Goal: Task Accomplishment & Management: Manage account settings

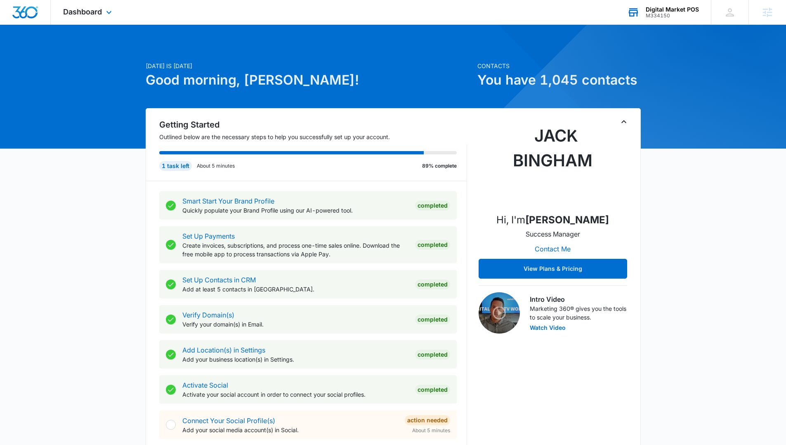
click at [672, 12] on div "Digital Market POS" at bounding box center [671, 9] width 53 height 7
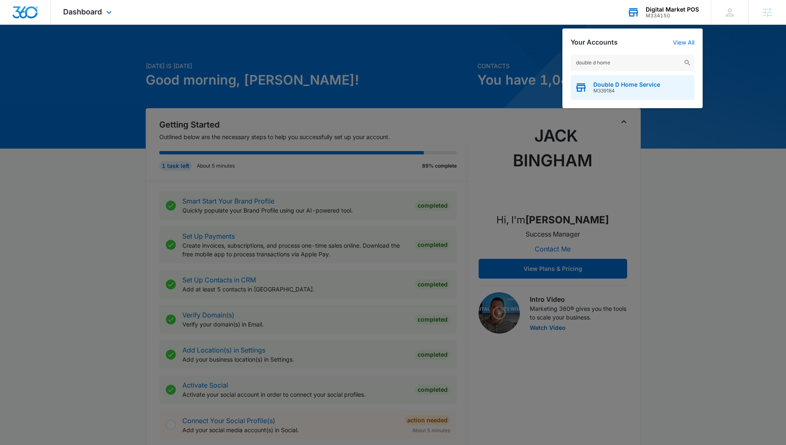
type input "double d home"
click at [611, 84] on span "Double D Home Service" at bounding box center [626, 84] width 67 height 7
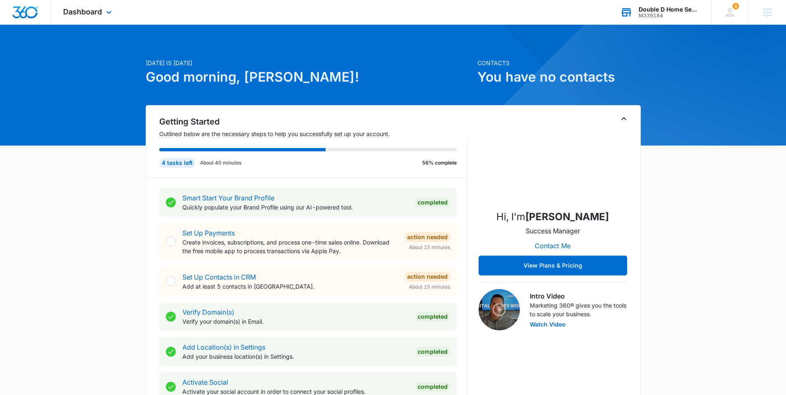
scroll to position [3, 0]
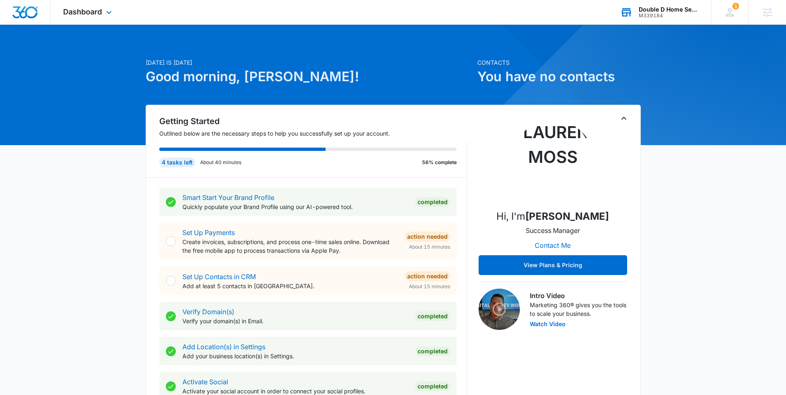
click at [650, 13] on div "M339184" at bounding box center [668, 16] width 60 height 6
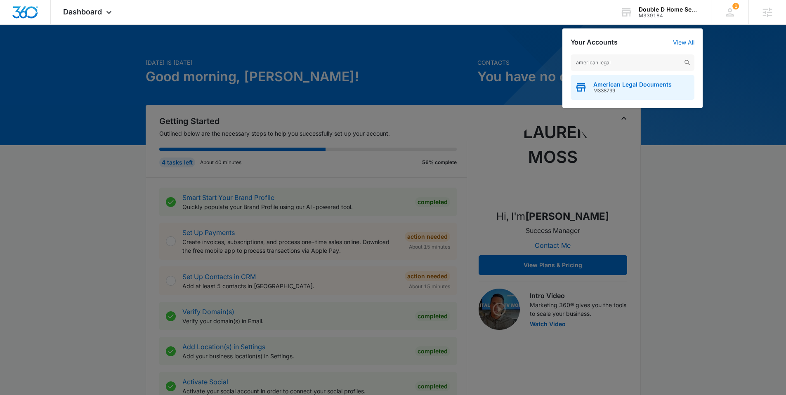
type input "american legal"
click at [614, 89] on span "M338799" at bounding box center [632, 91] width 78 height 6
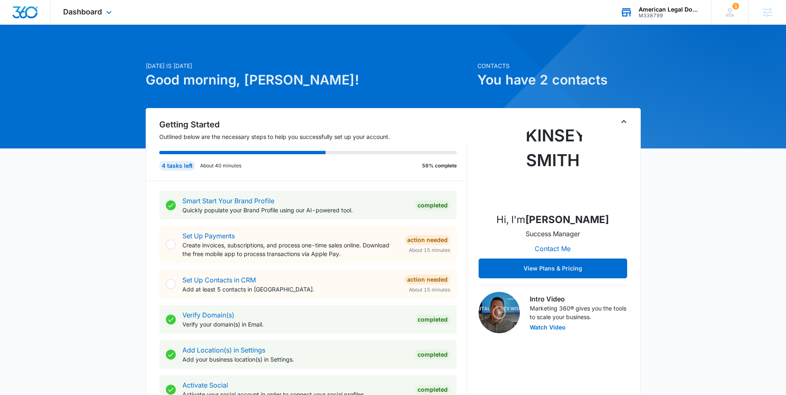
click at [655, 17] on div "M338799" at bounding box center [668, 16] width 60 height 6
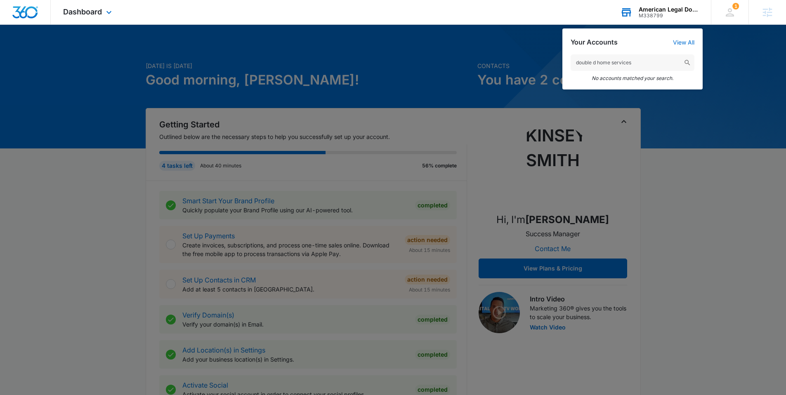
click at [650, 64] on input "double d home services" at bounding box center [632, 62] width 124 height 16
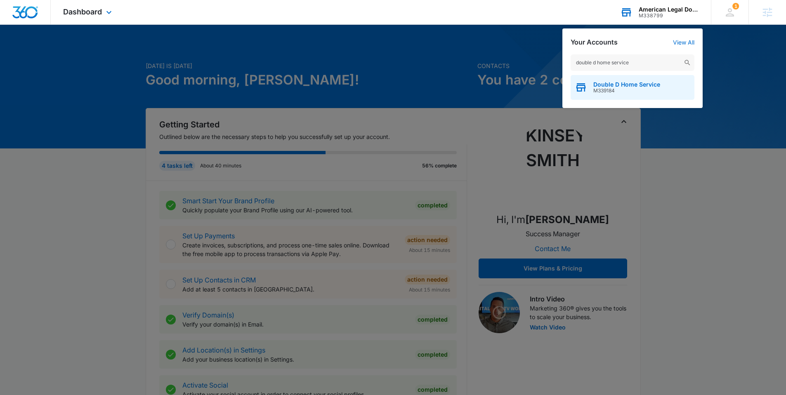
type input "double d home service"
click at [617, 82] on span "Double D Home Service" at bounding box center [626, 84] width 67 height 7
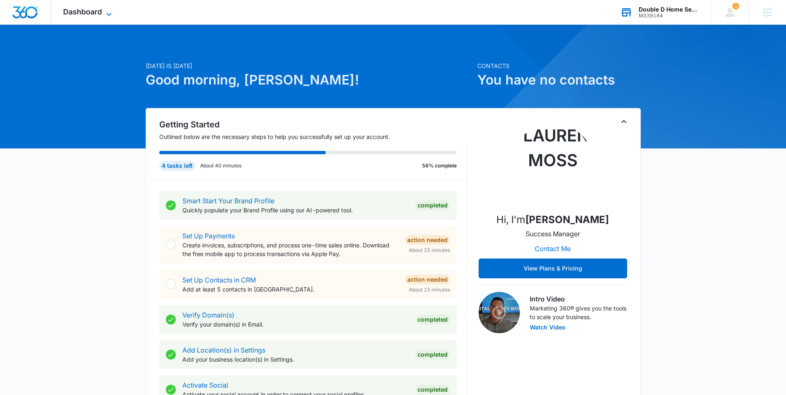
click at [80, 12] on span "Dashboard" at bounding box center [82, 11] width 39 height 9
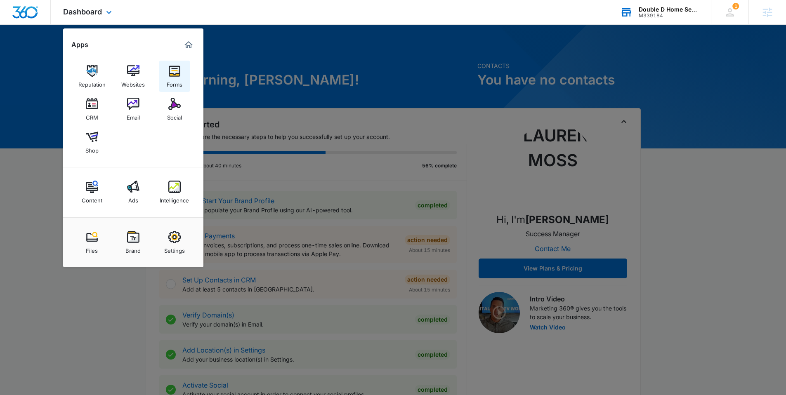
click at [167, 73] on link "Forms" at bounding box center [174, 76] width 31 height 31
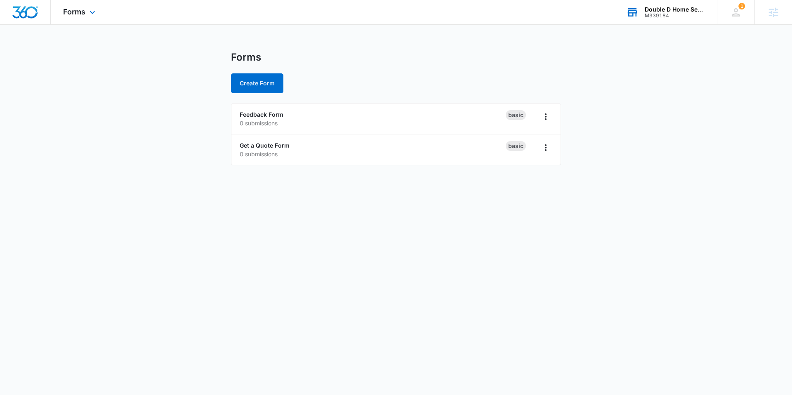
click at [87, 15] on div "Forms Apps Reputation Websites Forms CRM Email Social Shop Content Ads Intellig…" at bounding box center [80, 12] width 59 height 24
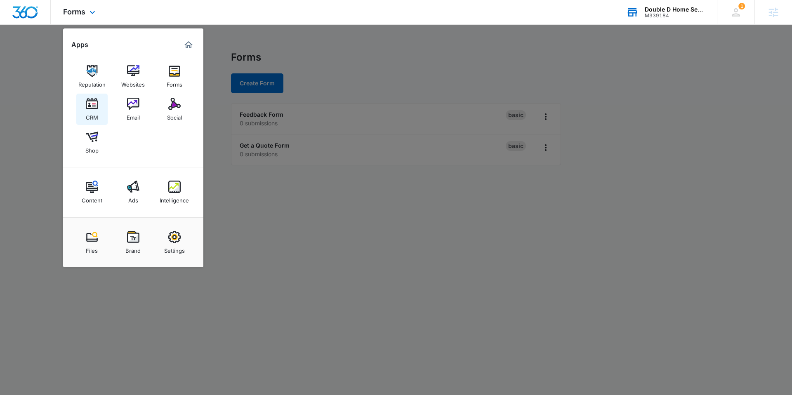
click at [89, 111] on div "CRM" at bounding box center [92, 115] width 12 height 11
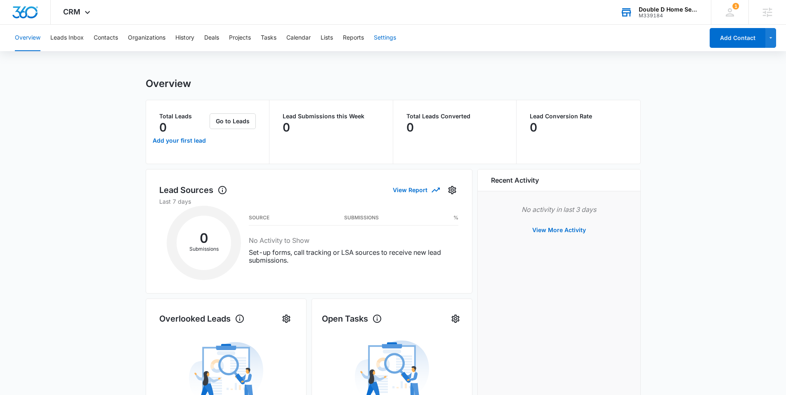
click at [384, 33] on button "Settings" at bounding box center [385, 38] width 22 height 26
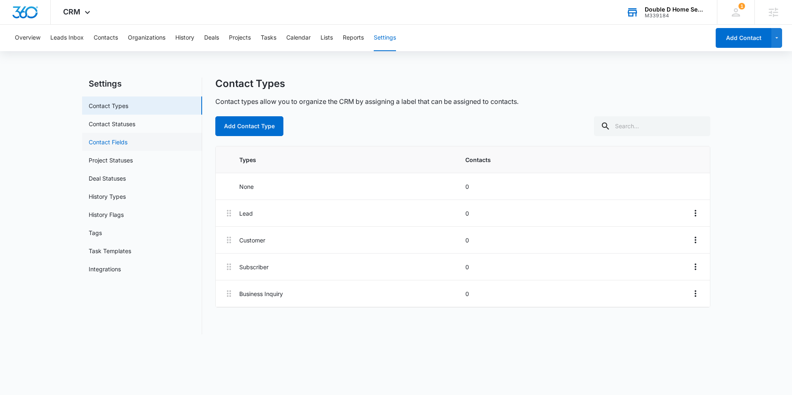
click at [119, 143] on link "Contact Fields" at bounding box center [108, 142] width 39 height 9
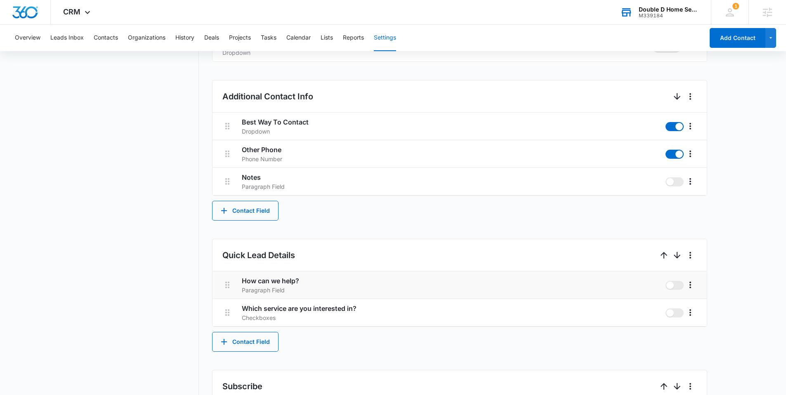
scroll to position [345, 0]
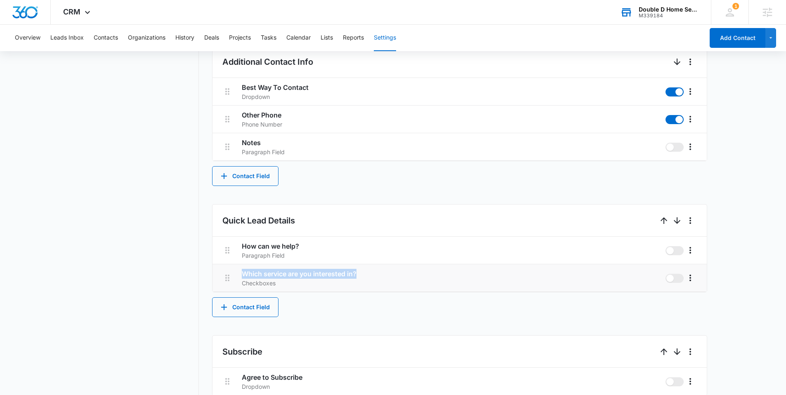
drag, startPoint x: 358, startPoint y: 276, endPoint x: 262, endPoint y: 271, distance: 96.2
click at [236, 270] on li "Which service are you interested in? Checkboxes" at bounding box center [459, 278] width 494 height 28
copy h3 "Which service are you interested in?"
drag, startPoint x: 692, startPoint y: 279, endPoint x: 687, endPoint y: 279, distance: 5.8
click at [692, 279] on icon "More" at bounding box center [690, 278] width 10 height 10
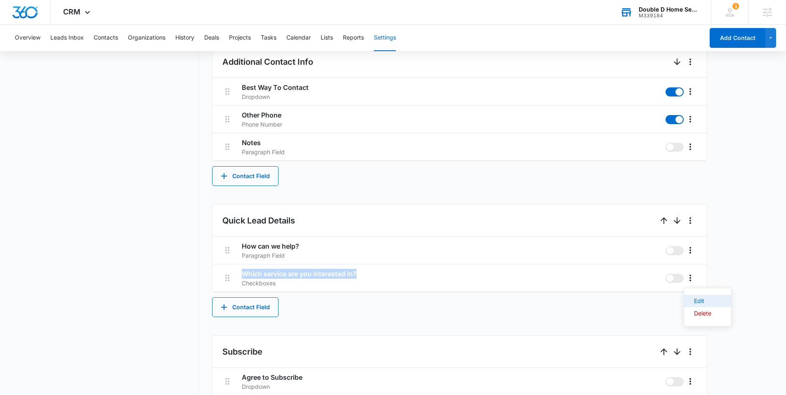
drag, startPoint x: 696, startPoint y: 304, endPoint x: 693, endPoint y: 313, distance: 8.6
click at [692, 314] on div "Edit Delete" at bounding box center [707, 307] width 48 height 39
click at [693, 313] on div "Quick Lead Details How can we help? Paragraph Field Which service are you inter…" at bounding box center [459, 260] width 495 height 113
click at [685, 276] on icon "More" at bounding box center [690, 278] width 10 height 10
click at [693, 312] on button "Delete" at bounding box center [707, 313] width 47 height 12
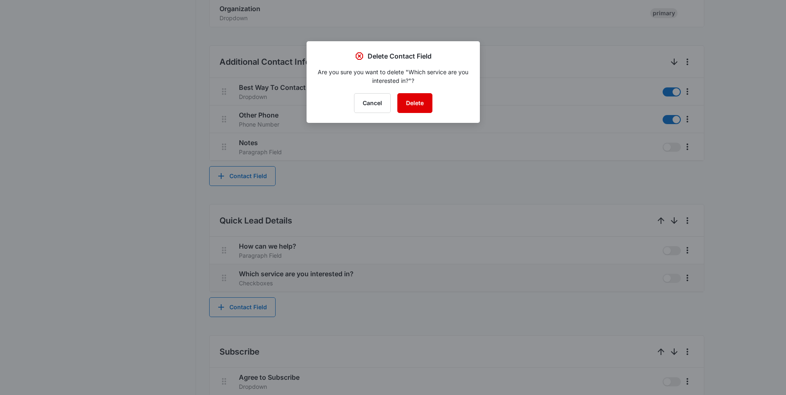
click at [421, 95] on button "Delete" at bounding box center [414, 103] width 35 height 20
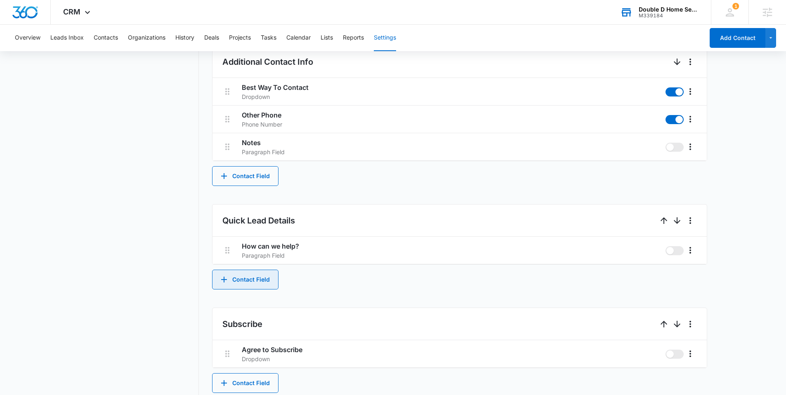
click at [271, 274] on button "Contact Field" at bounding box center [245, 280] width 66 height 20
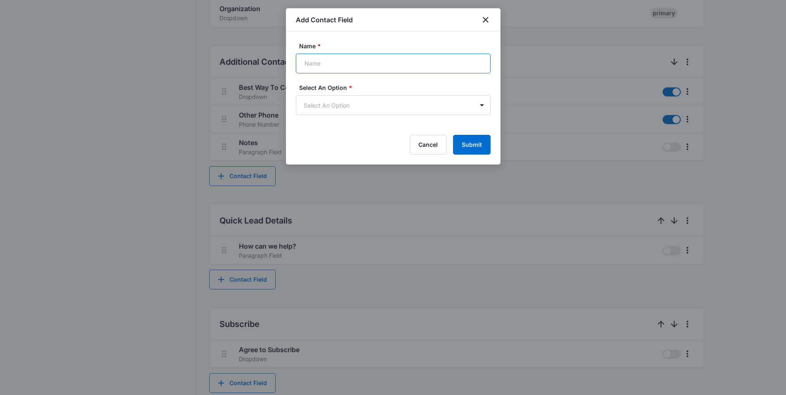
click at [339, 71] on input "Name *" at bounding box center [393, 64] width 195 height 20
paste input "Which service are you interested in?"
type input "Which service are you interested in?"
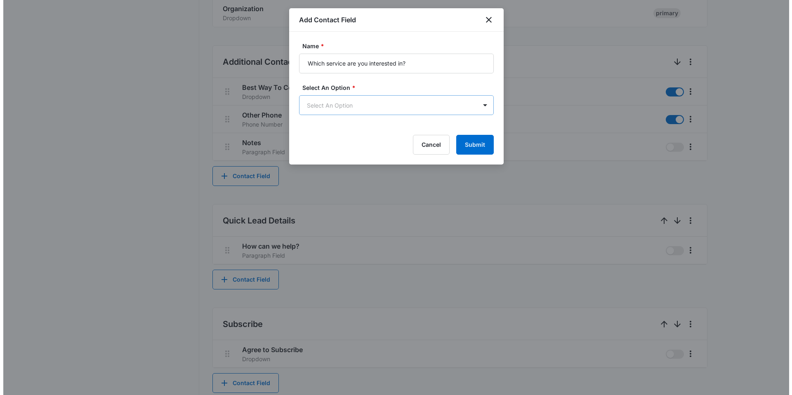
scroll to position [0, 0]
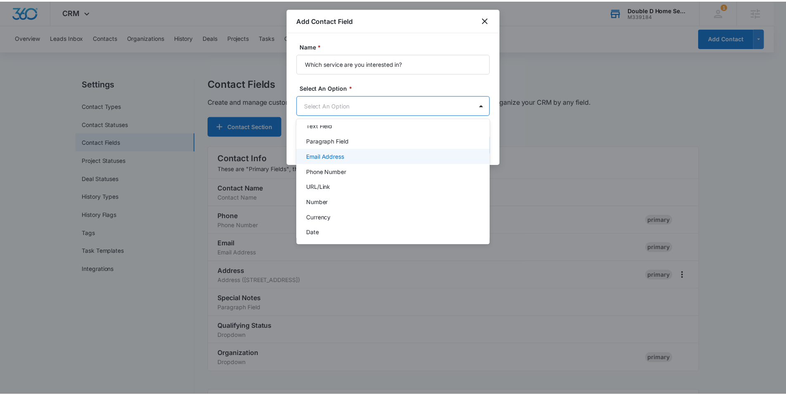
scroll to position [104, 0]
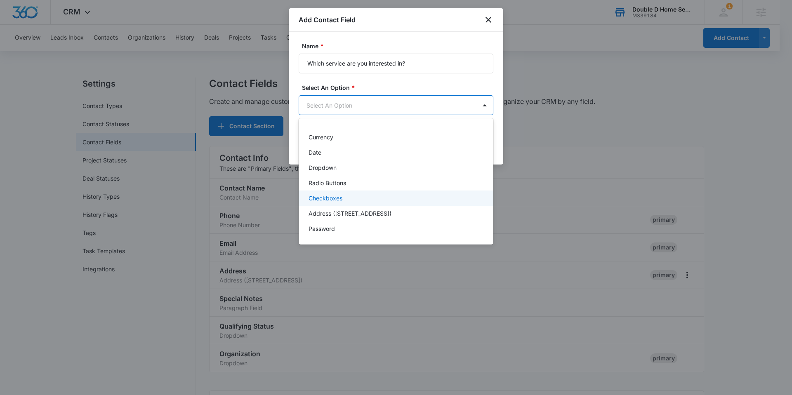
click at [343, 196] on div "Checkboxes" at bounding box center [394, 198] width 173 height 9
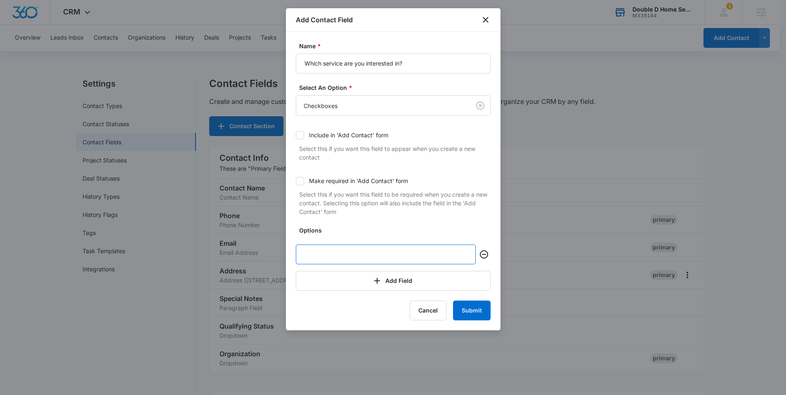
click at [330, 247] on input "text" at bounding box center [386, 255] width 180 height 20
type input "Bathroom Remodeling"
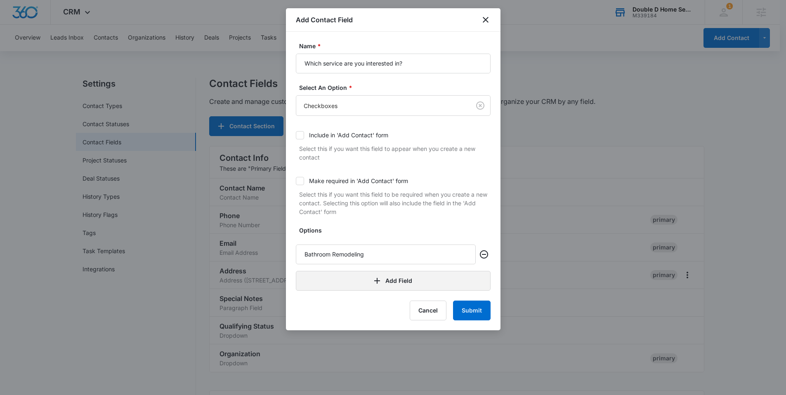
click at [382, 280] on button "Add Field" at bounding box center [393, 281] width 195 height 20
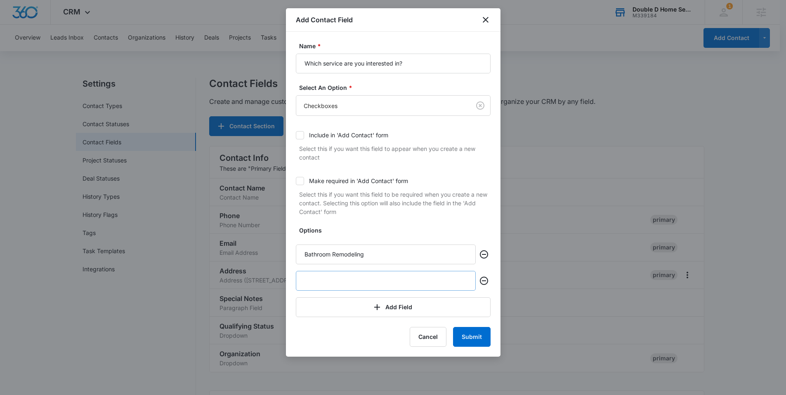
click at [360, 285] on input "text" at bounding box center [386, 281] width 180 height 20
type input "Kitchen Remodeling"
click at [387, 315] on button "Add Field" at bounding box center [393, 307] width 195 height 20
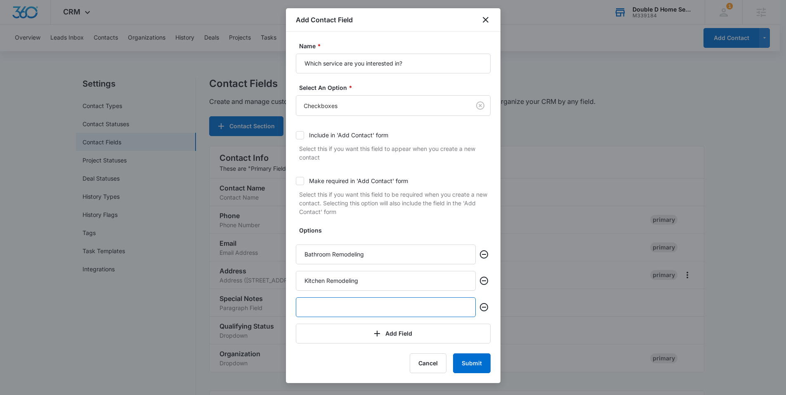
click at [453, 353] on button "Submit" at bounding box center [472, 363] width 38 height 20
type input "c"
type input "Countertops"
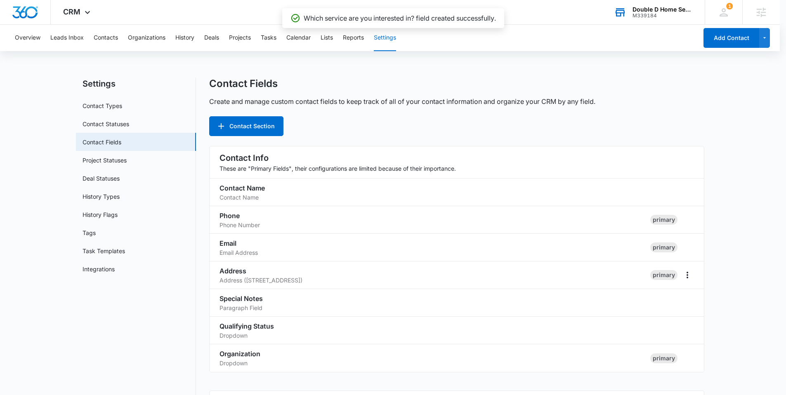
scroll to position [455, 0]
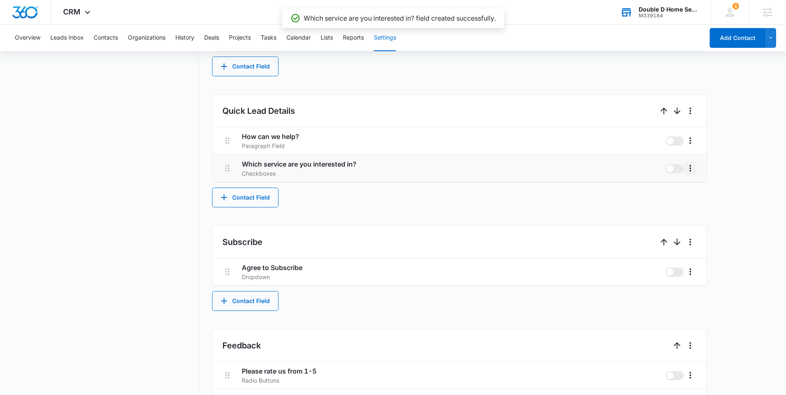
click at [692, 168] on icon "More" at bounding box center [690, 168] width 10 height 10
click at [709, 193] on div "Edit" at bounding box center [702, 191] width 17 height 6
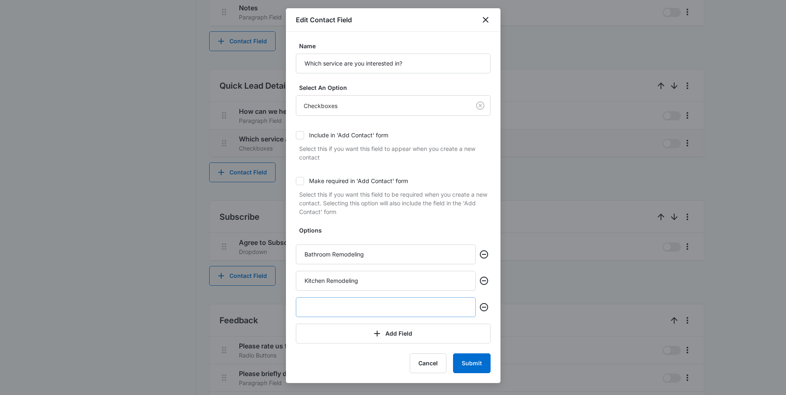
scroll to position [480, 0]
click at [343, 302] on input "text" at bounding box center [386, 307] width 180 height 20
type input "Countertops"
click at [363, 340] on button "Add Field" at bounding box center [393, 334] width 195 height 20
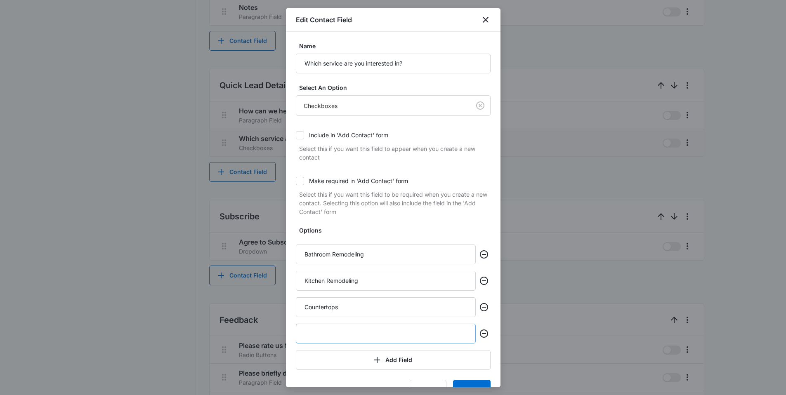
click at [343, 337] on input "text" at bounding box center [386, 334] width 180 height 20
type input "Flooring Remod"
drag, startPoint x: 345, startPoint y: 311, endPoint x: 281, endPoint y: 299, distance: 65.0
type input "Flooring Remodeling"
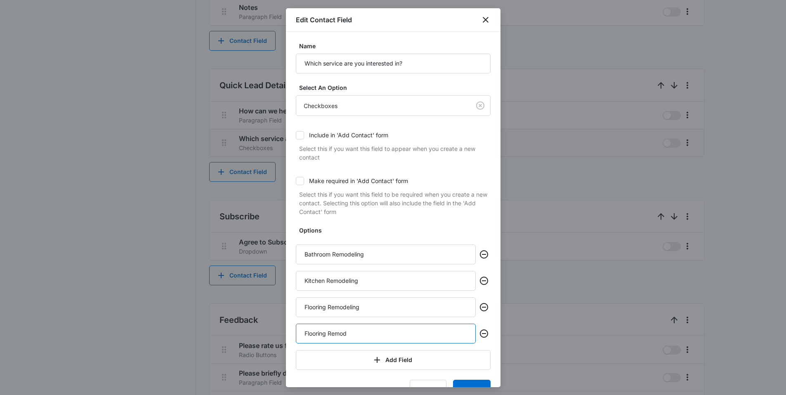
drag, startPoint x: 343, startPoint y: 333, endPoint x: 240, endPoint y: 316, distance: 104.5
type input "K"
type input "Countertops"
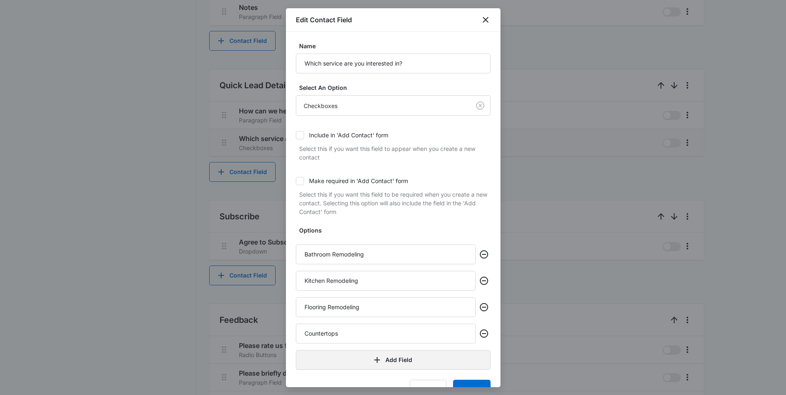
click at [390, 355] on button "Add Field" at bounding box center [393, 360] width 195 height 20
click at [329, 365] on input "text" at bounding box center [386, 360] width 180 height 20
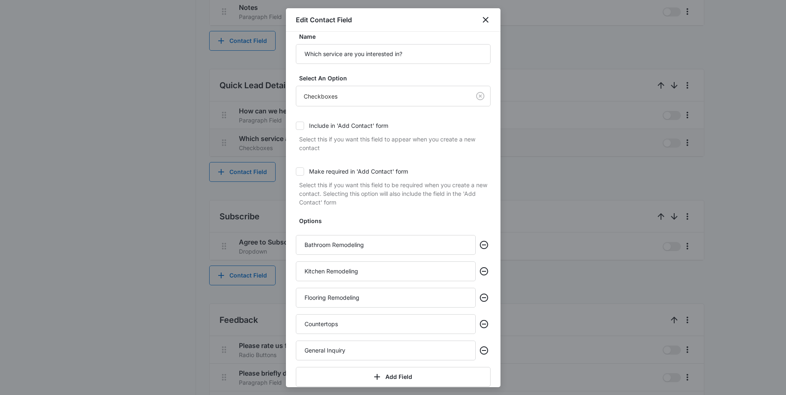
scroll to position [49, 0]
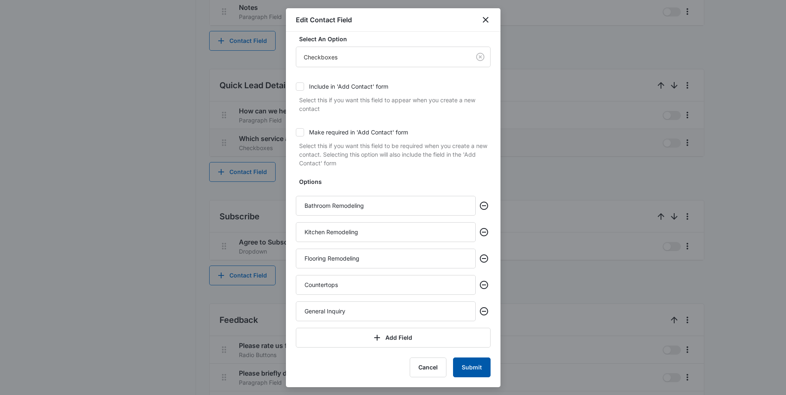
type input "General Inquiry"
click at [470, 369] on button "Submit" at bounding box center [472, 368] width 38 height 20
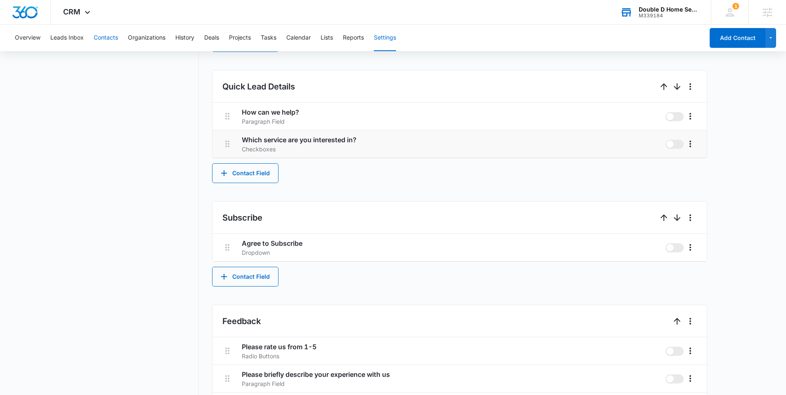
scroll to position [479, 0]
click at [85, 16] on icon at bounding box center [87, 14] width 10 height 10
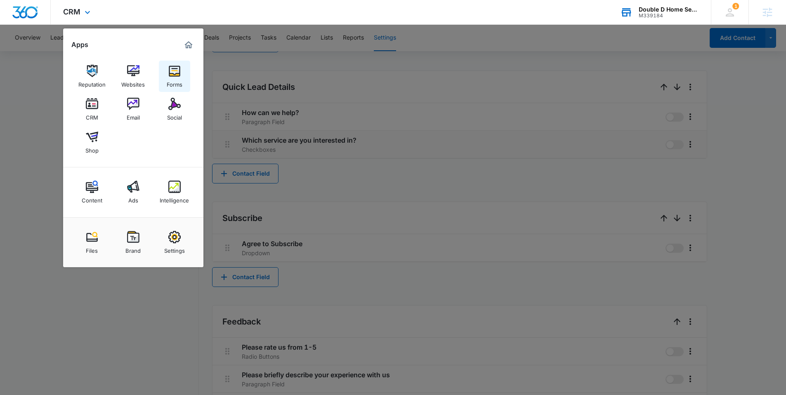
click at [169, 71] on img at bounding box center [174, 71] width 12 height 12
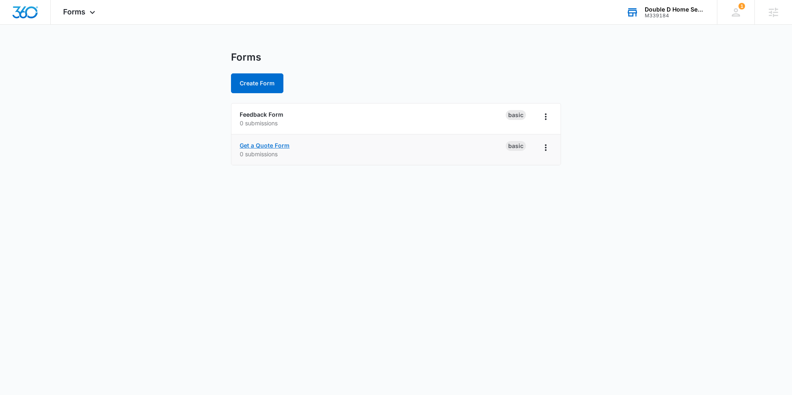
click at [278, 148] on link "Get a Quote Form" at bounding box center [265, 145] width 50 height 7
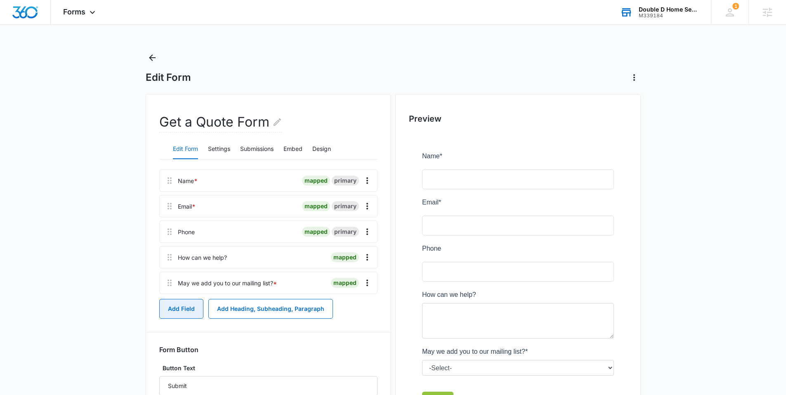
click at [177, 309] on button "Add Field" at bounding box center [181, 309] width 44 height 20
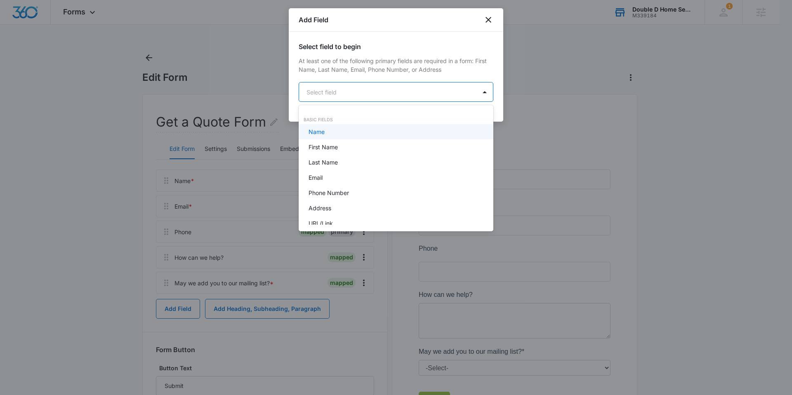
click at [341, 83] on body "Forms Apps Reputation Websites Forms CRM Email Social Shop Content Ads Intellig…" at bounding box center [396, 197] width 792 height 395
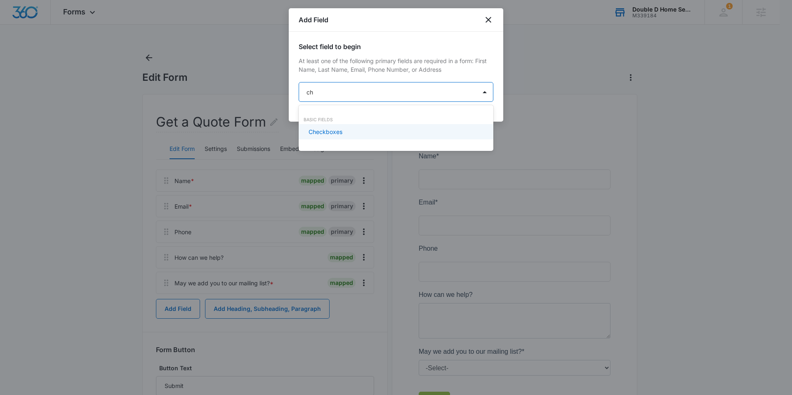
type input "che"
click at [332, 129] on p "Checkboxes" at bounding box center [325, 131] width 34 height 9
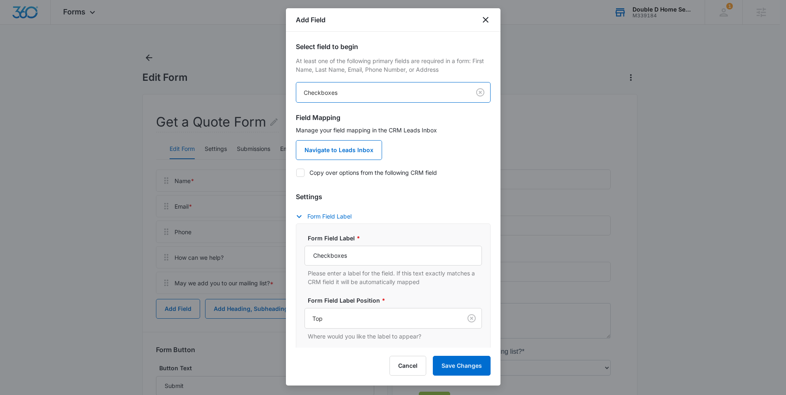
click at [310, 175] on label "Copy over options from the following CRM field" at bounding box center [393, 172] width 195 height 9
click at [296, 173] on input "Copy over options from the following CRM field" at bounding box center [296, 172] width 0 height 0
checkbox input "true"
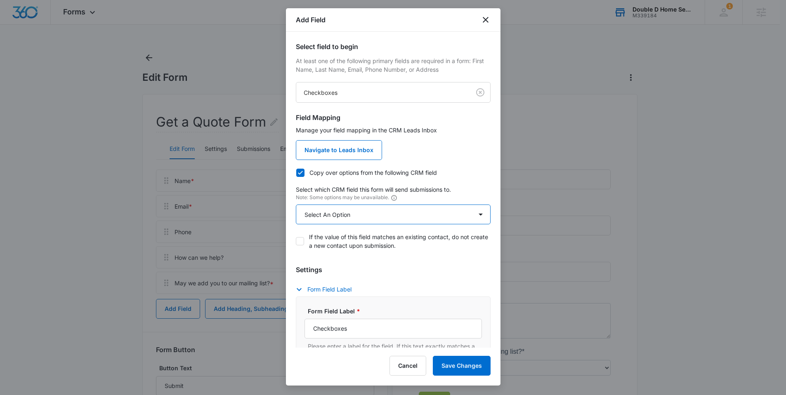
click at [347, 209] on select "Select An Option Select An Option Review Request Which service are you interest…" at bounding box center [393, 215] width 195 height 20
select select "363"
click at [296, 205] on select "Select An Option Select An Option Review Request Which service are you interest…" at bounding box center [393, 215] width 195 height 20
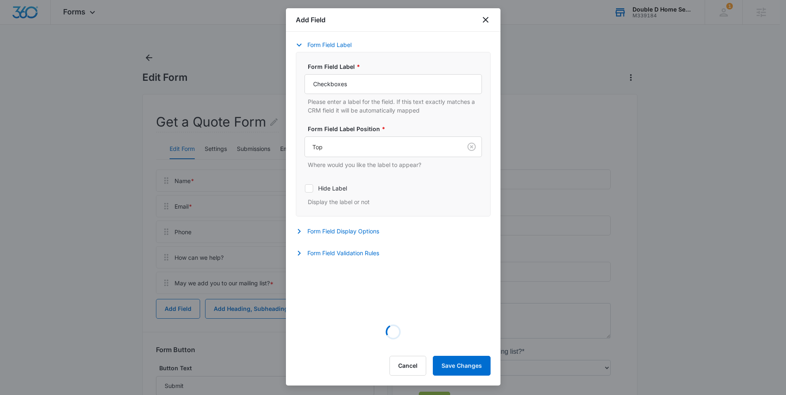
scroll to position [161, 0]
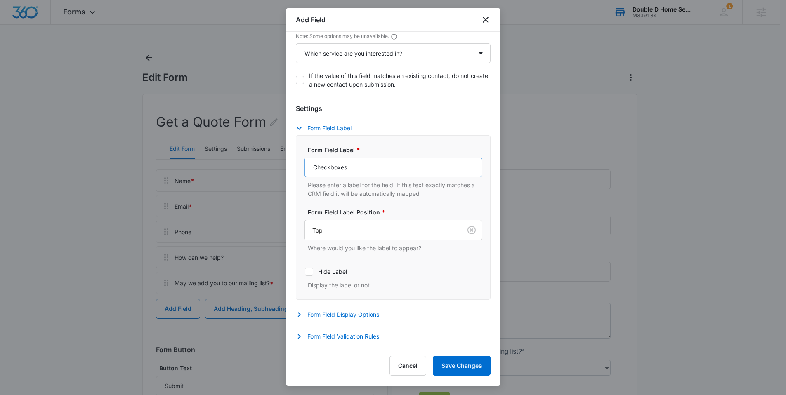
drag, startPoint x: 355, startPoint y: 155, endPoint x: 353, endPoint y: 165, distance: 10.4
click at [353, 164] on div "Form Field Label * Checkboxes Please enter a label for the field. If this text …" at bounding box center [392, 172] width 177 height 52
drag, startPoint x: 352, startPoint y: 167, endPoint x: 275, endPoint y: 167, distance: 76.7
click at [275, 167] on body "Forms Apps Reputation Websites Forms CRM Email Social Shop Content Ads Intellig…" at bounding box center [393, 231] width 786 height 463
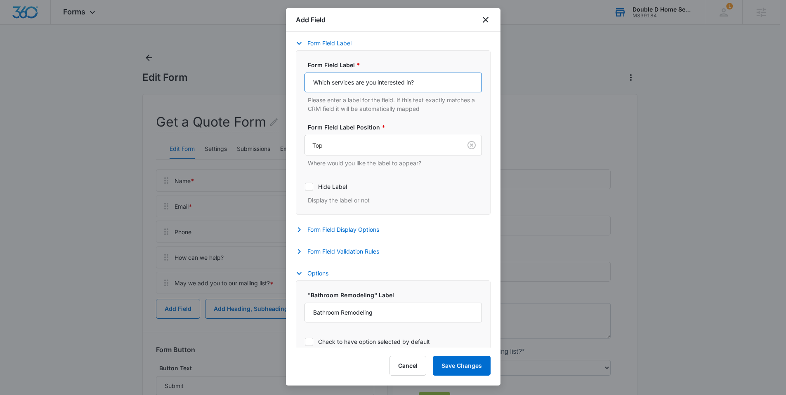
scroll to position [269, 0]
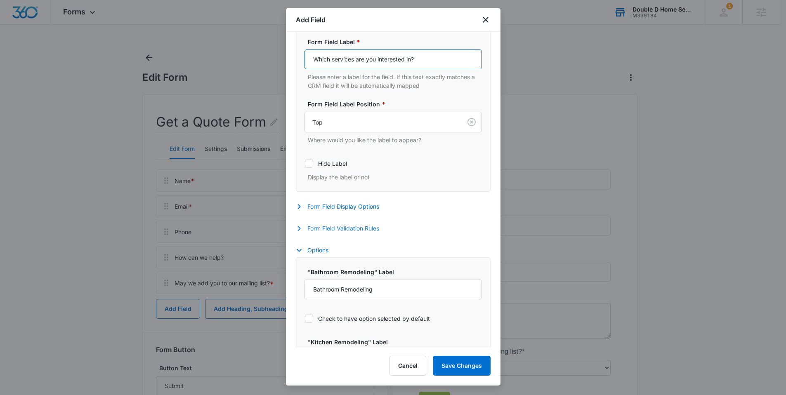
type input "Which services are you interested in?"
click at [339, 226] on button "Form Field Validation Rules" at bounding box center [342, 229] width 92 height 10
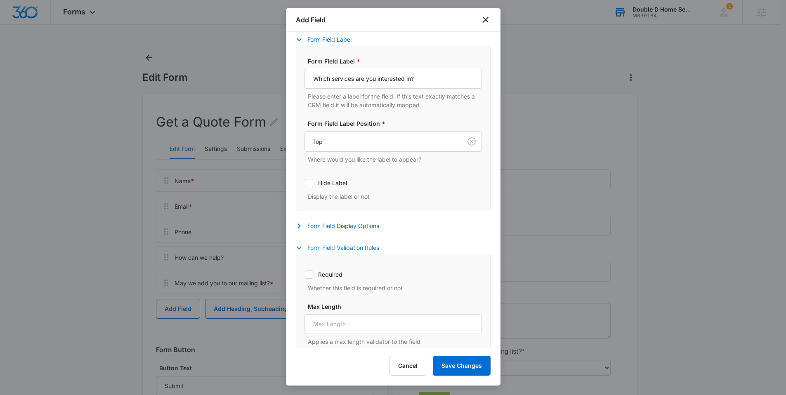
scroll to position [238, 0]
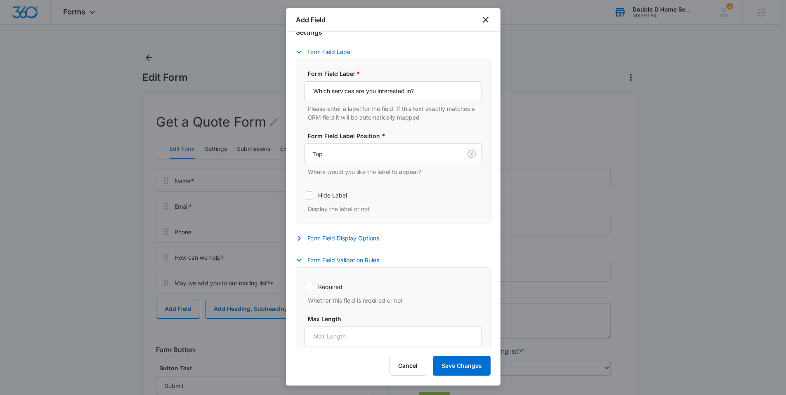
click at [327, 283] on div "Required Whether this field is required or not" at bounding box center [392, 291] width 177 height 27
click at [328, 285] on label "Required" at bounding box center [392, 287] width 177 height 9
click at [305, 287] on input "Required" at bounding box center [304, 287] width 0 height 0
checkbox input "true"
click at [339, 261] on button "Form Field Validation Rules" at bounding box center [342, 260] width 92 height 10
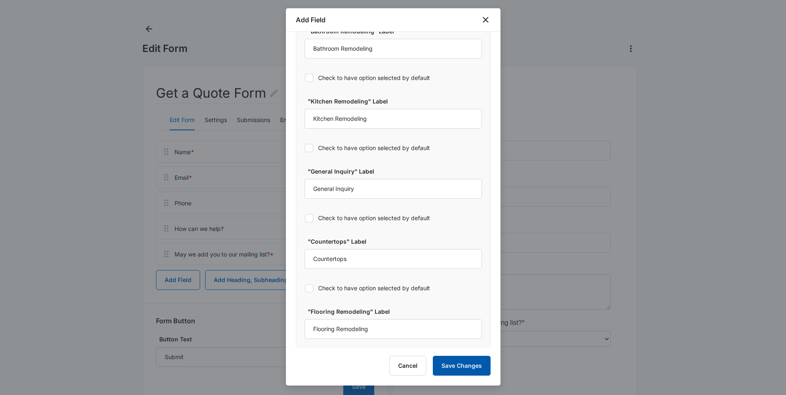
scroll to position [513, 0]
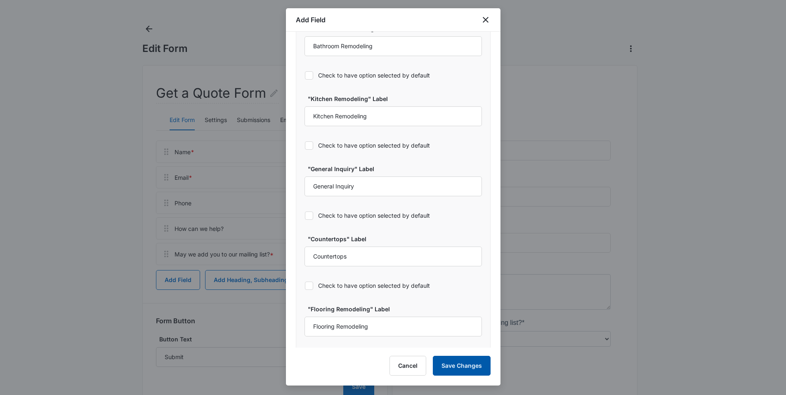
click at [468, 363] on button "Save Changes" at bounding box center [462, 366] width 58 height 20
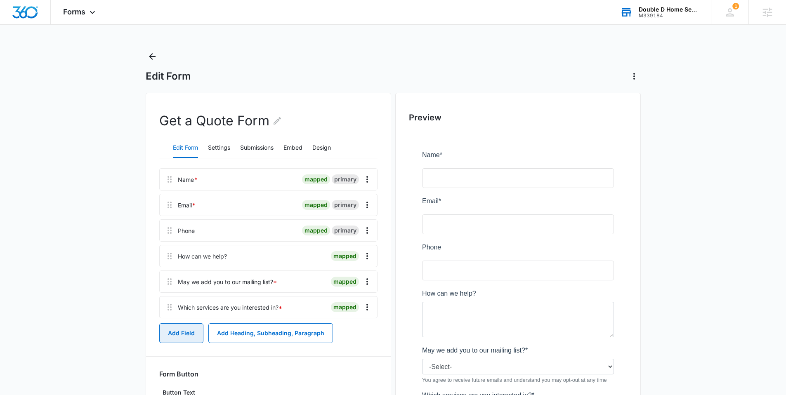
scroll to position [3, 0]
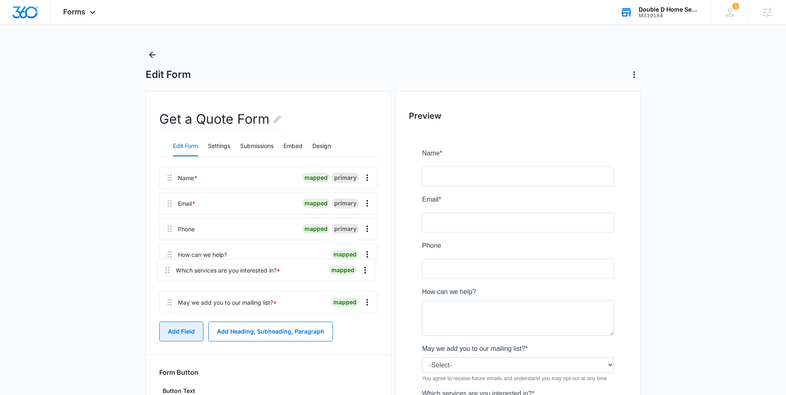
drag, startPoint x: 171, startPoint y: 314, endPoint x: 168, endPoint y: 270, distance: 44.2
click at [168, 270] on div "Name * mapped primary Email * mapped primary Phone mapped primary How can we he…" at bounding box center [268, 242] width 218 height 150
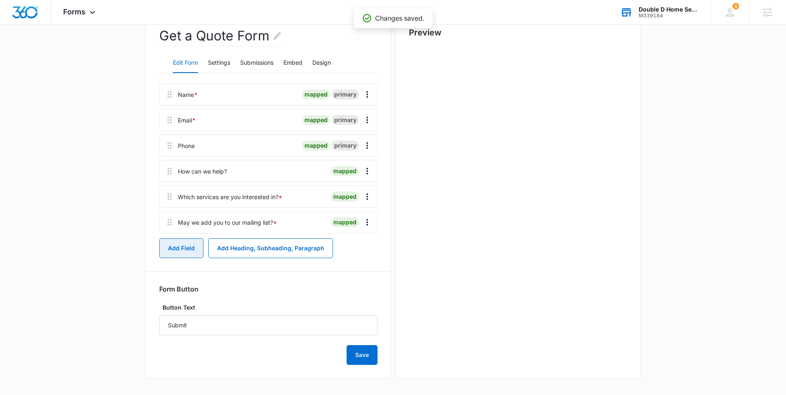
scroll to position [0, 0]
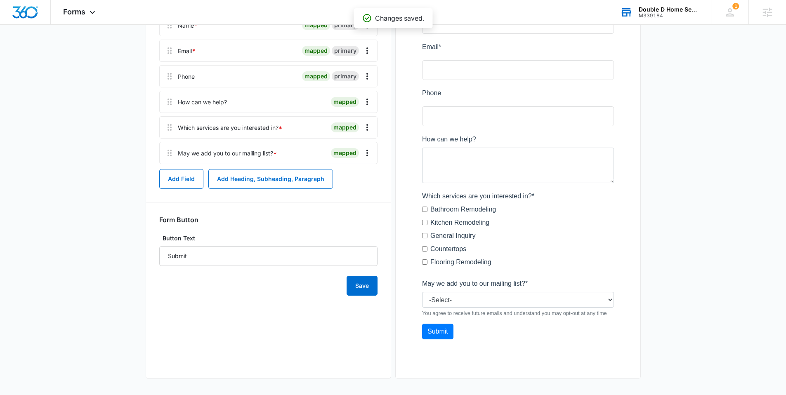
click at [226, 66] on div at bounding box center [248, 76] width 101 height 21
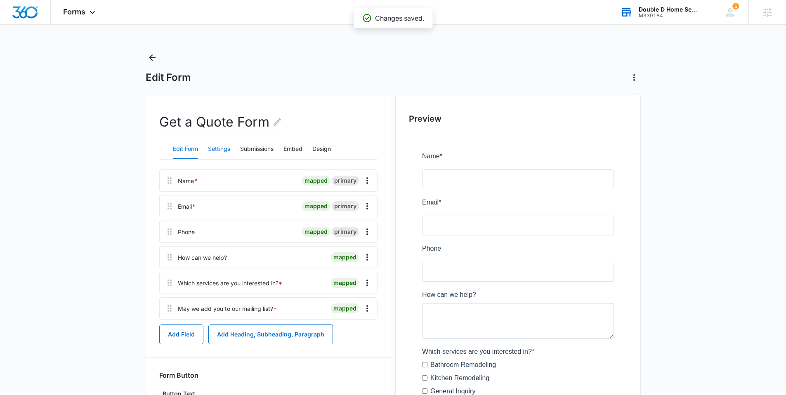
click at [217, 148] on button "Settings" at bounding box center [219, 149] width 22 height 20
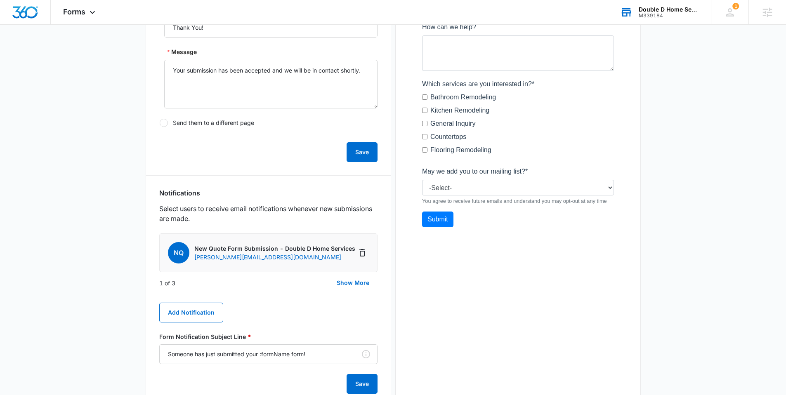
scroll to position [272, 0]
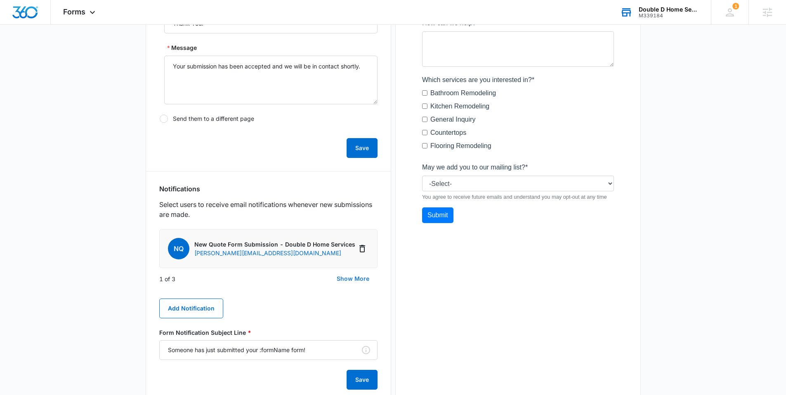
click at [348, 275] on button "Show More" at bounding box center [352, 279] width 49 height 20
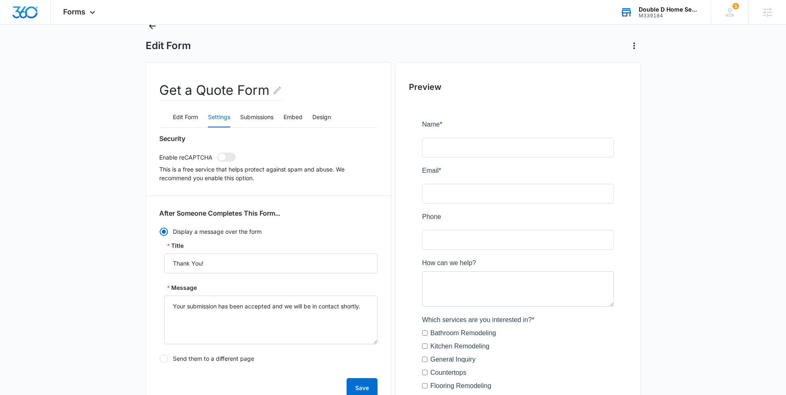
scroll to position [31, 0]
click at [83, 14] on span "Forms" at bounding box center [74, 11] width 22 height 9
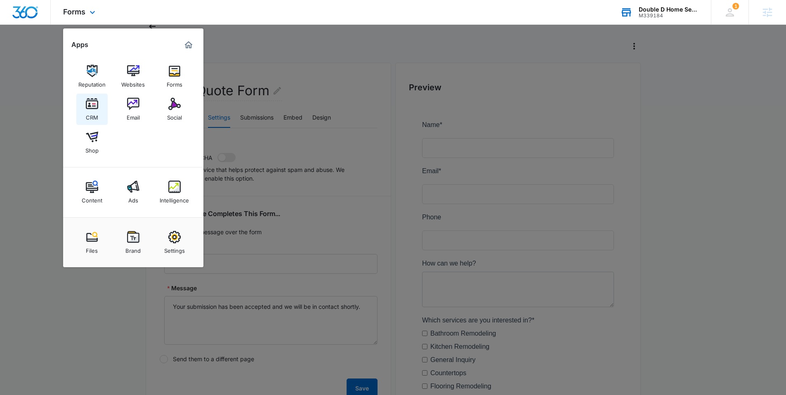
click at [95, 103] on img at bounding box center [92, 104] width 12 height 12
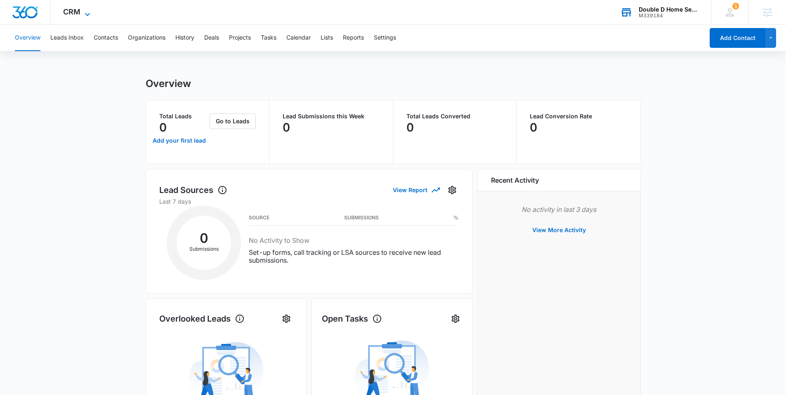
click at [85, 10] on icon at bounding box center [87, 14] width 10 height 10
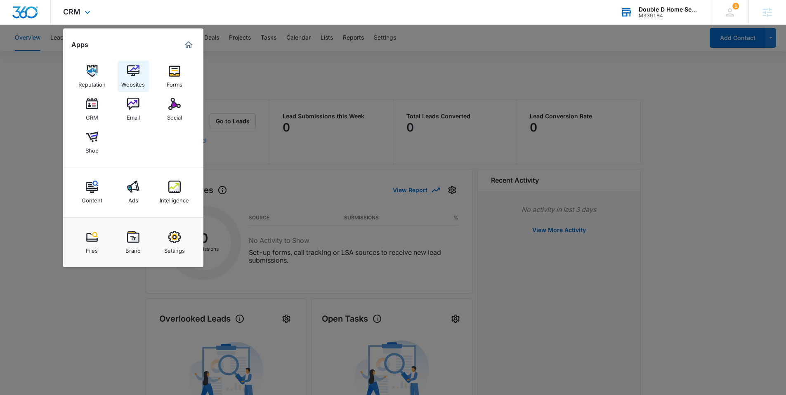
click at [135, 72] on img at bounding box center [133, 71] width 12 height 12
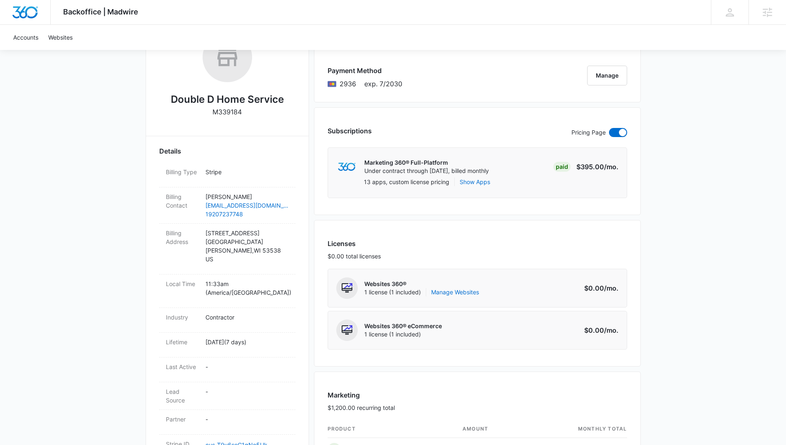
scroll to position [160, 0]
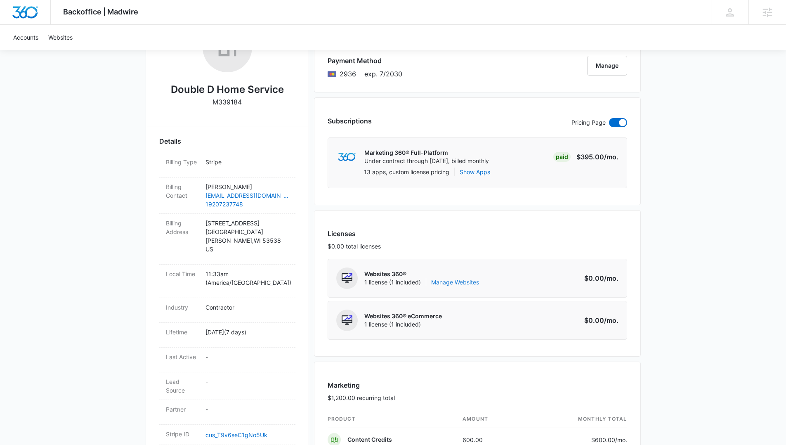
click at [464, 283] on link "Manage Websites" at bounding box center [455, 282] width 48 height 8
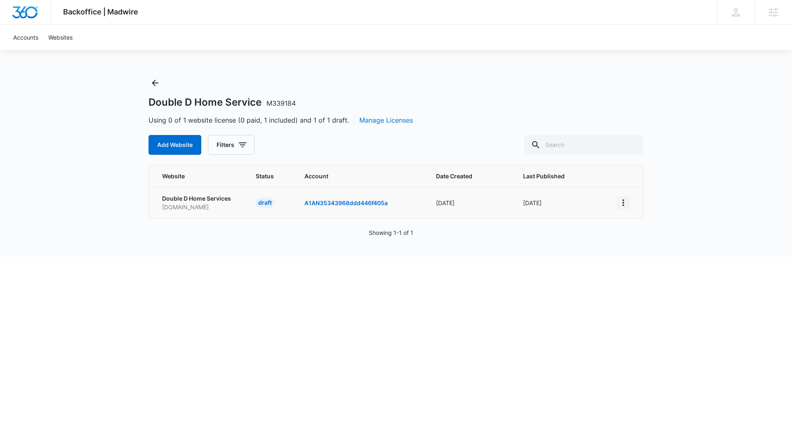
click at [618, 200] on icon "View More" at bounding box center [623, 203] width 10 height 10
click at [652, 261] on div "Activate Draft" at bounding box center [651, 263] width 49 height 6
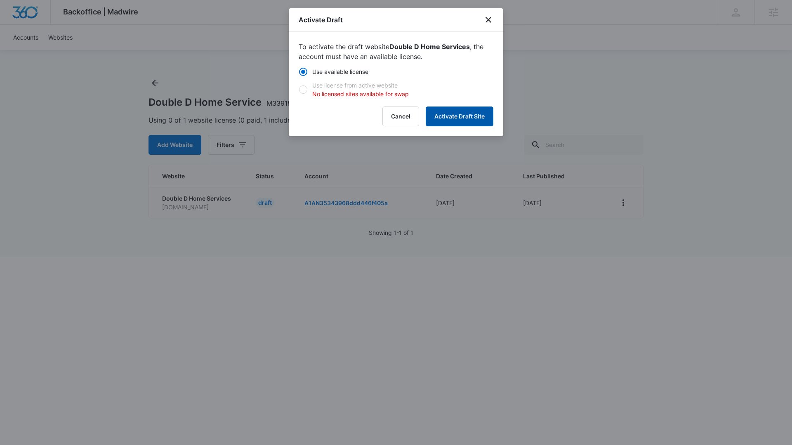
click at [472, 122] on button "Activate Draft Site" at bounding box center [460, 116] width 68 height 20
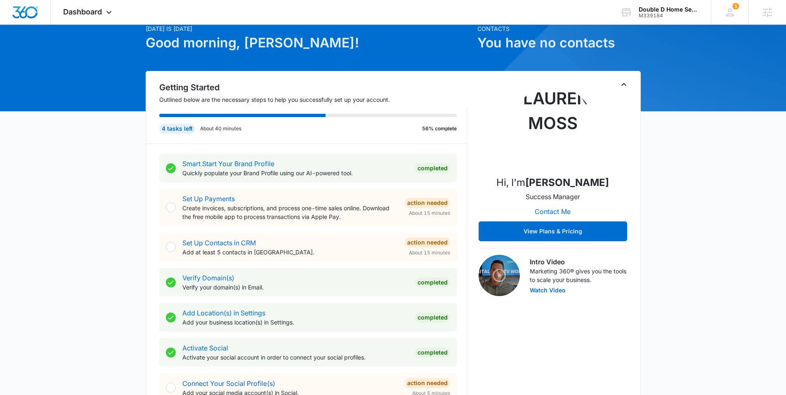
scroll to position [48, 0]
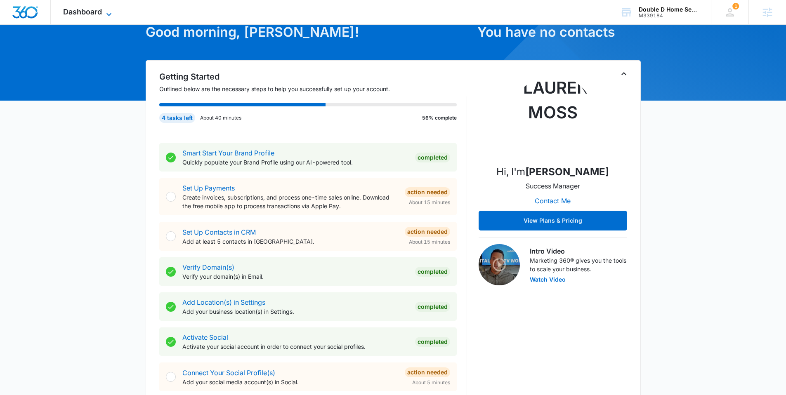
click at [106, 14] on icon at bounding box center [109, 14] width 10 height 10
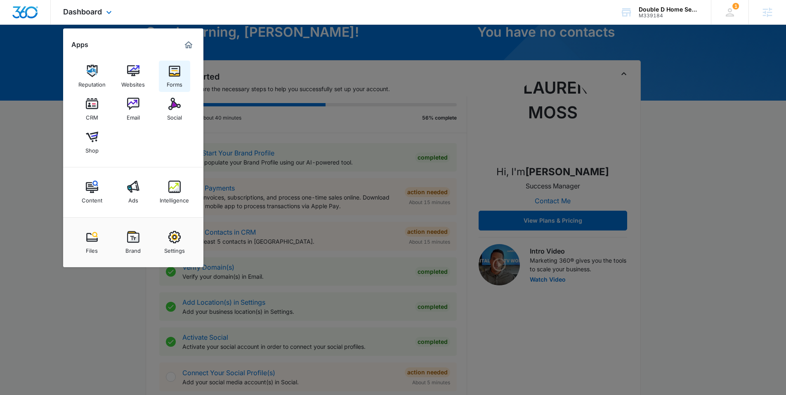
click at [174, 77] on div "Forms" at bounding box center [175, 82] width 16 height 11
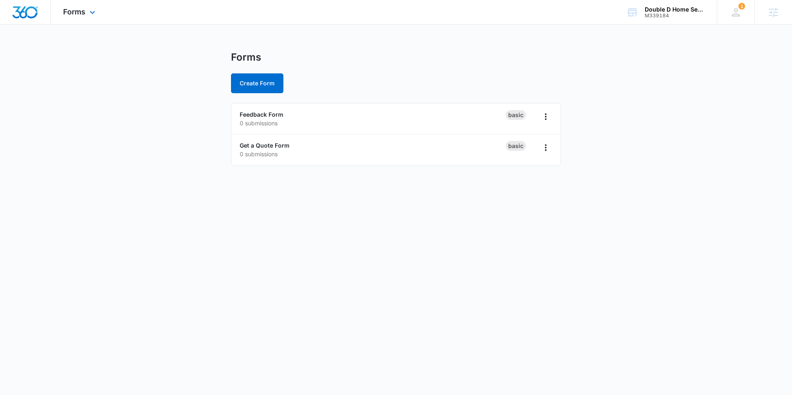
click at [28, 9] on img "Dashboard" at bounding box center [25, 12] width 26 height 12
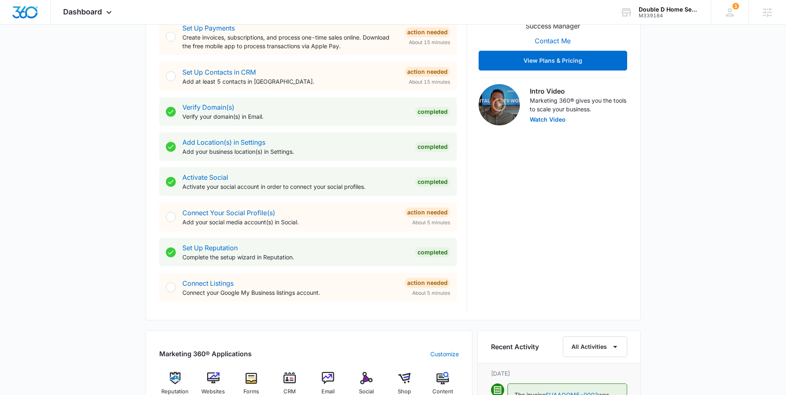
scroll to position [126, 0]
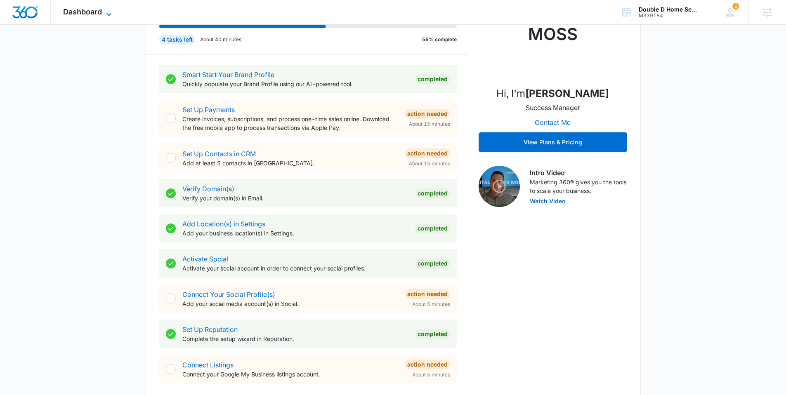
click at [111, 16] on icon at bounding box center [109, 14] width 10 height 10
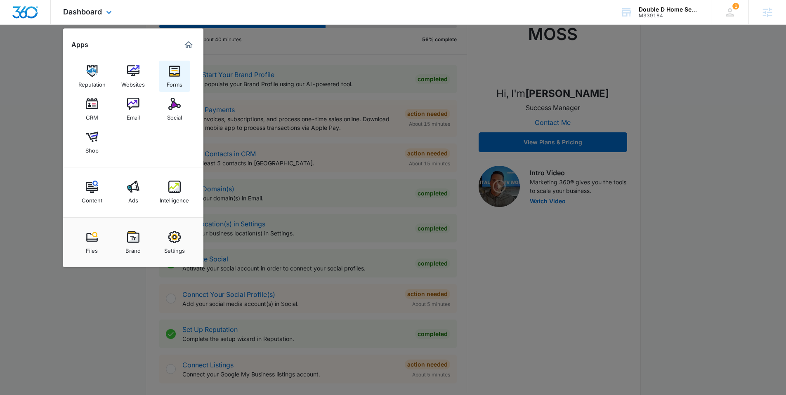
click at [177, 75] on img at bounding box center [174, 71] width 12 height 12
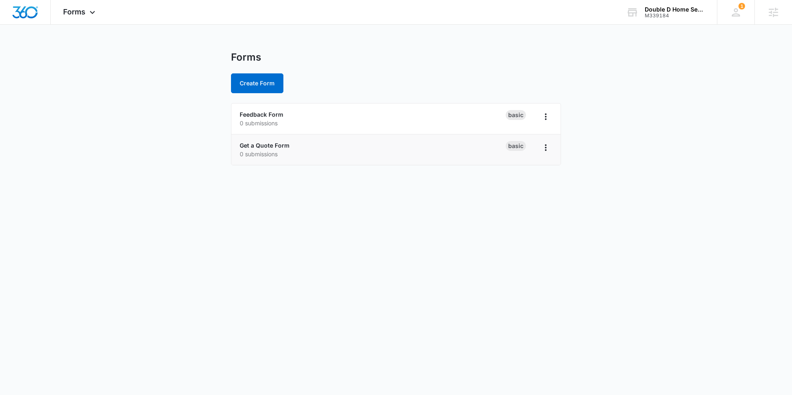
click at [277, 141] on div "Get a Quote Form 0 submissions" at bounding box center [373, 149] width 266 height 17
click at [274, 146] on link "Get a Quote Form" at bounding box center [265, 145] width 50 height 7
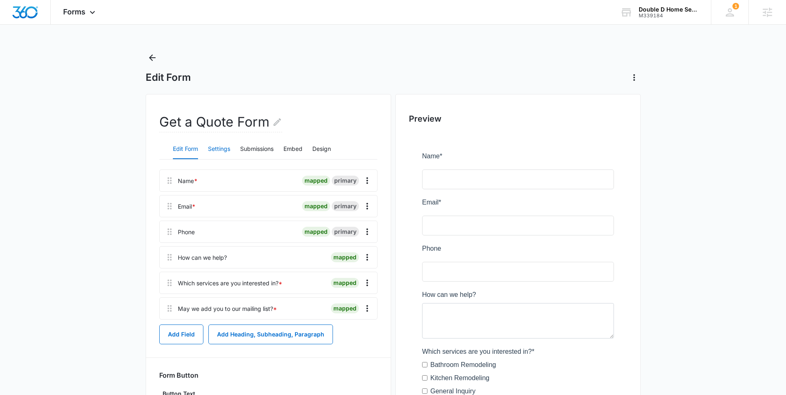
click at [224, 152] on button "Settings" at bounding box center [219, 149] width 22 height 20
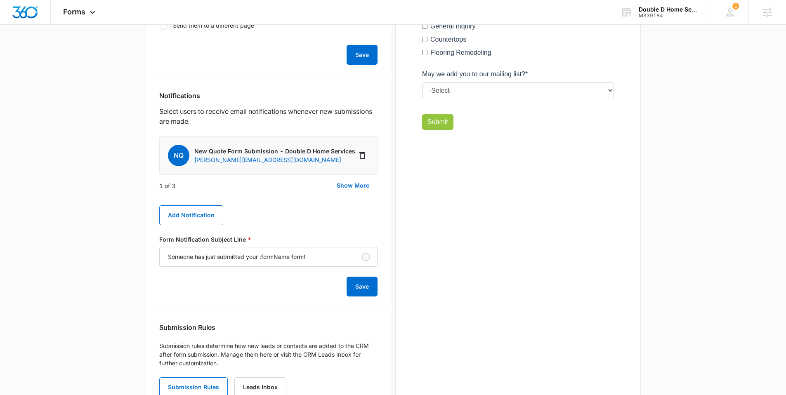
scroll to position [396, 0]
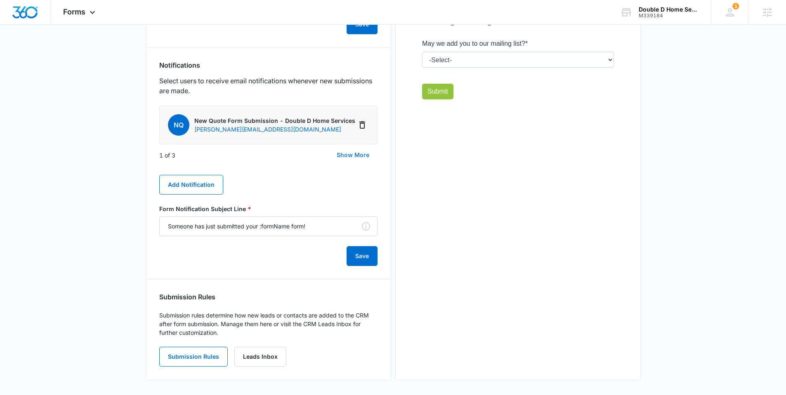
click at [351, 159] on button "Show More" at bounding box center [352, 155] width 49 height 20
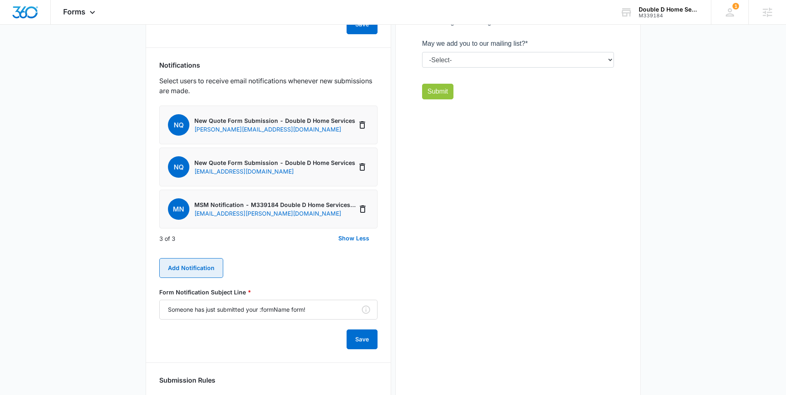
click at [198, 264] on button "Add Notification" at bounding box center [191, 268] width 64 height 20
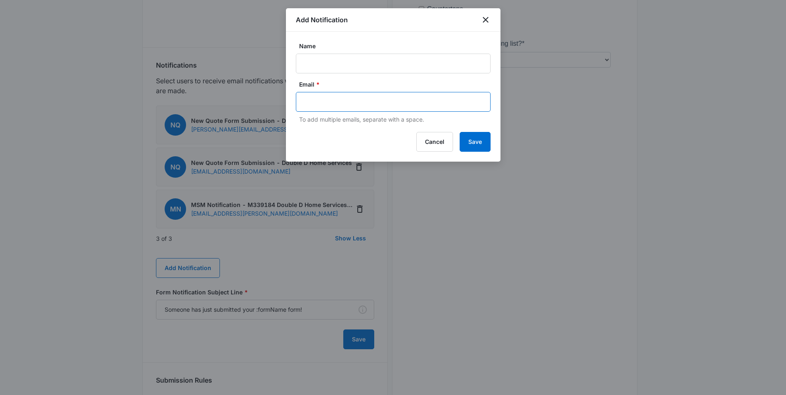
click at [316, 97] on input "text" at bounding box center [393, 102] width 179 height 12
type input "schedule@doubledhomeservice.com"
click at [312, 63] on input "Name" at bounding box center [393, 64] width 195 height 20
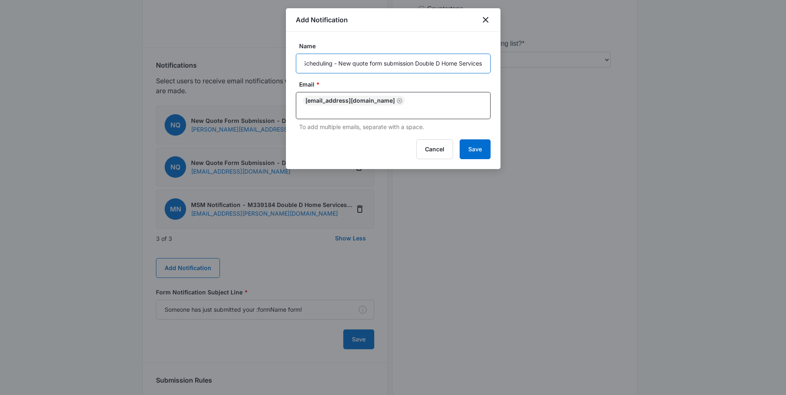
scroll to position [0, 5]
type input "Scheduling - New quote form submission Double D Home Services"
click at [463, 144] on button "Save" at bounding box center [474, 149] width 31 height 20
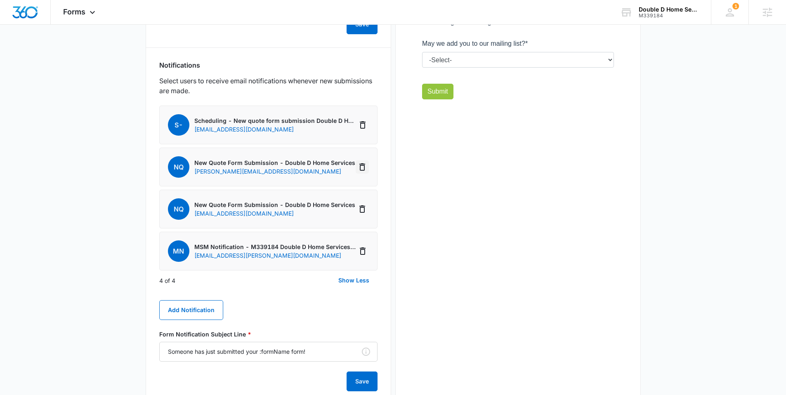
click at [360, 167] on icon "Delete Notification" at bounding box center [362, 167] width 10 height 10
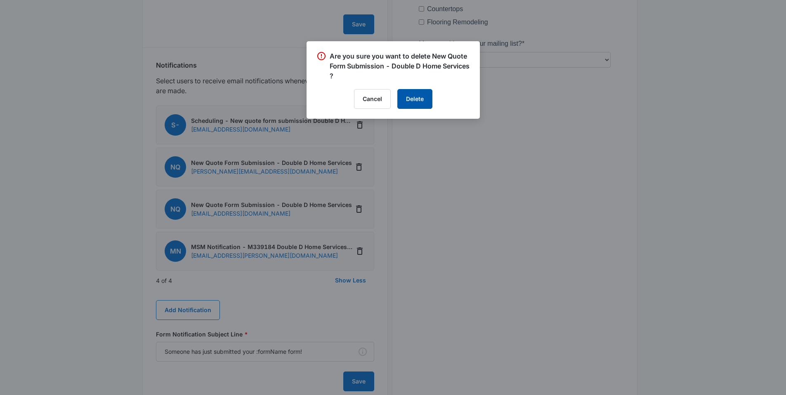
click at [415, 96] on button "Delete" at bounding box center [414, 99] width 35 height 20
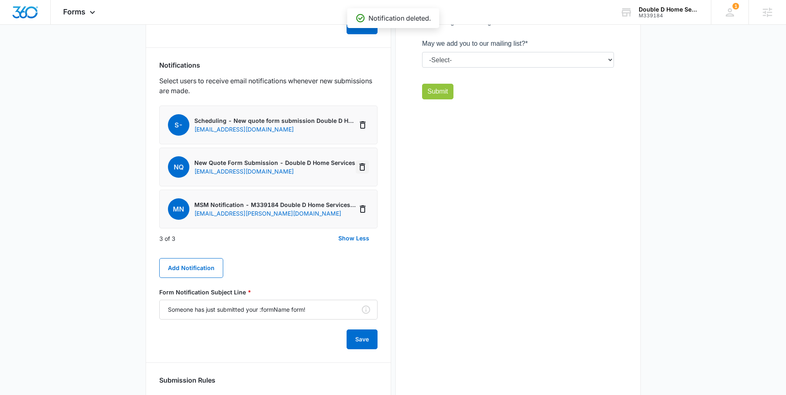
click at [364, 168] on icon "Delete Notification" at bounding box center [362, 166] width 6 height 7
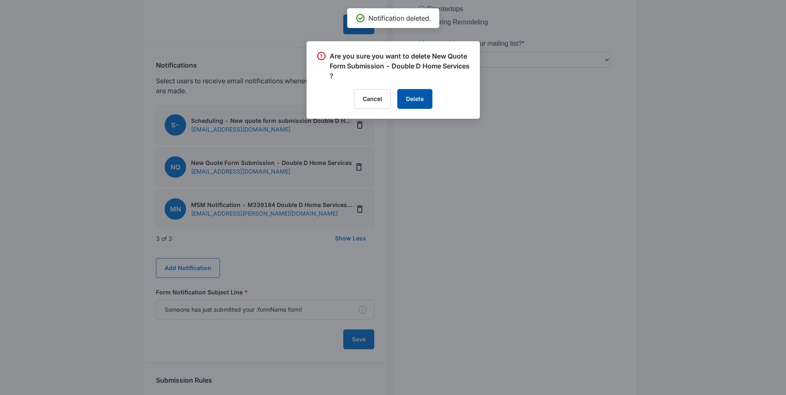
click at [410, 101] on button "Delete" at bounding box center [414, 99] width 35 height 20
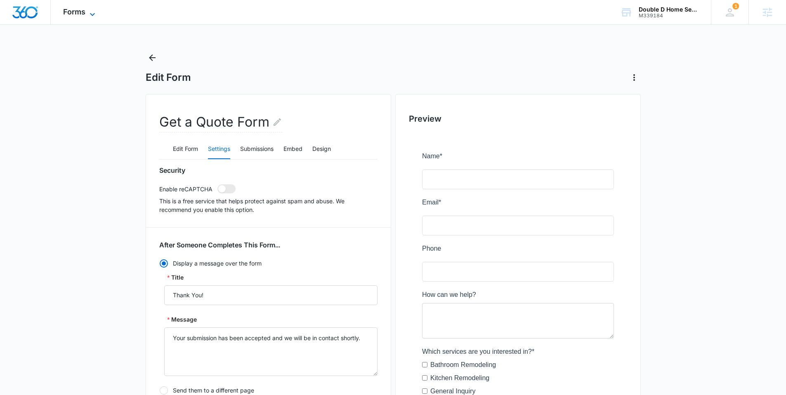
click at [87, 16] on icon at bounding box center [92, 14] width 10 height 10
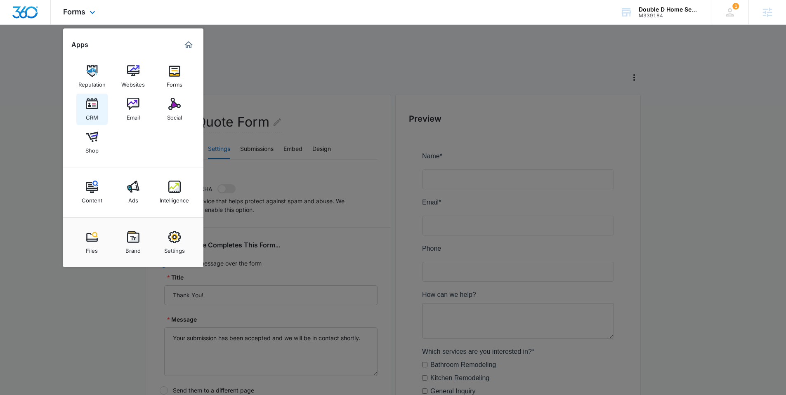
click at [93, 108] on img at bounding box center [92, 104] width 12 height 12
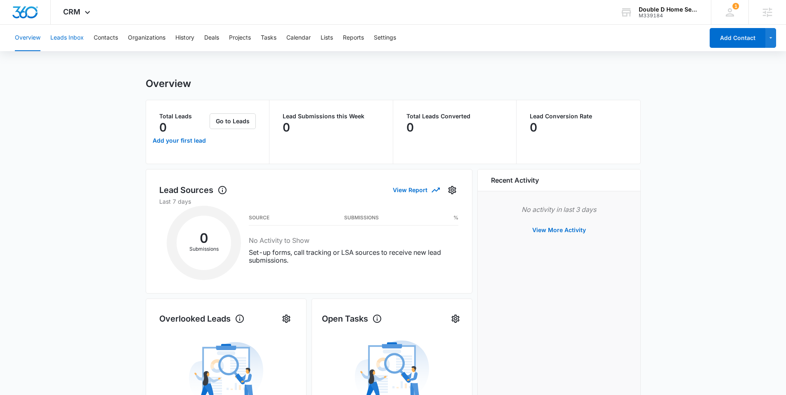
click at [62, 37] on button "Leads Inbox" at bounding box center [66, 38] width 33 height 26
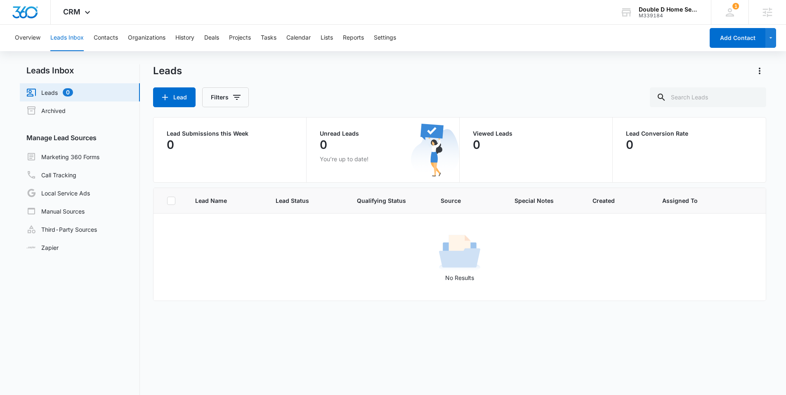
click at [298, 84] on div "Leads Lead Filters" at bounding box center [459, 85] width 613 height 43
click at [106, 40] on button "Contacts" at bounding box center [106, 38] width 24 height 26
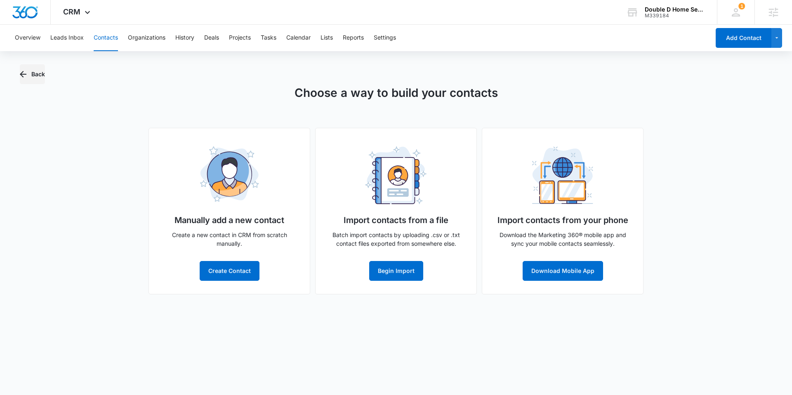
click at [44, 73] on button "Back" at bounding box center [32, 74] width 25 height 20
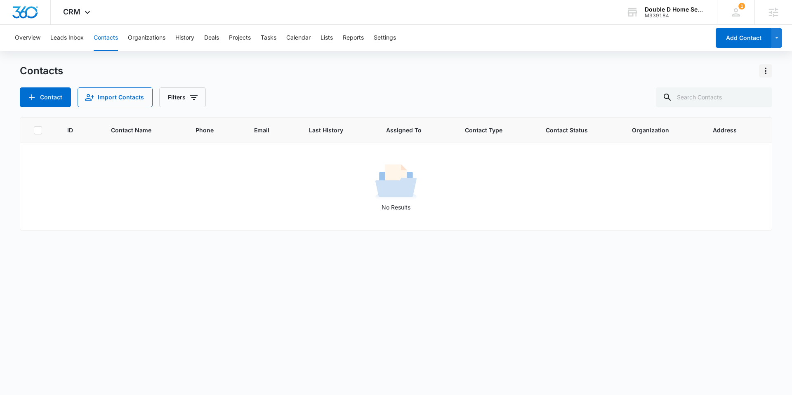
click at [765, 70] on icon "Actions" at bounding box center [766, 71] width 10 height 10
drag, startPoint x: 329, startPoint y: 70, endPoint x: 250, endPoint y: 90, distance: 81.6
click at [328, 70] on div "Contacts Choose Columns Import Contacts Export All Contacts Customize Contacts" at bounding box center [396, 70] width 752 height 13
click at [184, 96] on button "Filters" at bounding box center [182, 97] width 47 height 20
click at [436, 68] on div "Contacts" at bounding box center [396, 70] width 752 height 13
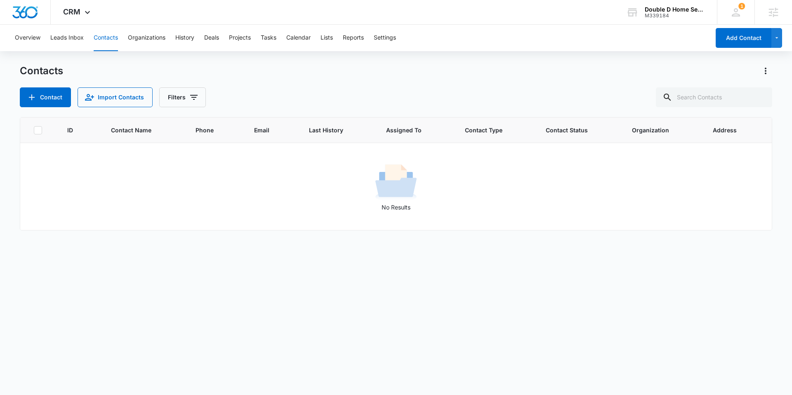
click at [515, 101] on div "Contact Import Contacts Filters" at bounding box center [396, 97] width 752 height 20
click at [455, 75] on div "Contacts" at bounding box center [396, 70] width 752 height 13
click at [765, 72] on icon "Actions" at bounding box center [766, 71] width 10 height 10
click at [527, 74] on div "Contacts Choose Columns Import Contacts Export All Contacts Customize Contacts" at bounding box center [396, 70] width 752 height 13
click at [396, 79] on div "Contacts Contact Import Contacts Filters" at bounding box center [396, 85] width 752 height 43
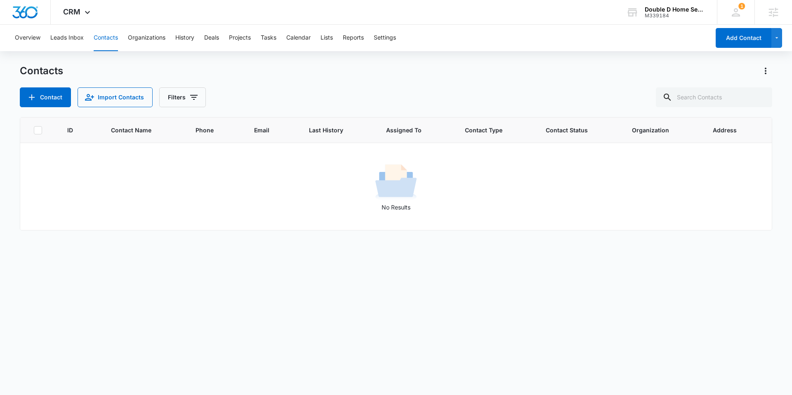
click at [297, 61] on div "Overview Leads Inbox Contacts Organizations History Deals Projects Tasks Calend…" at bounding box center [396, 210] width 792 height 370
click at [310, 80] on div "Contacts Contact Import Contacts Filters" at bounding box center [396, 85] width 752 height 43
click at [25, 12] on img "Dashboard" at bounding box center [25, 12] width 26 height 12
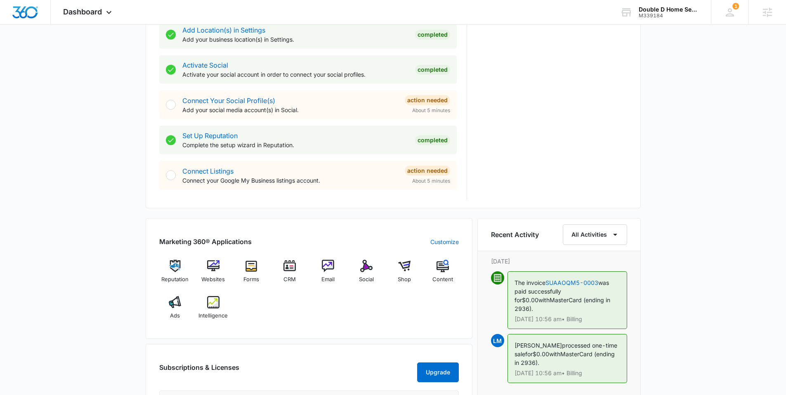
scroll to position [334, 0]
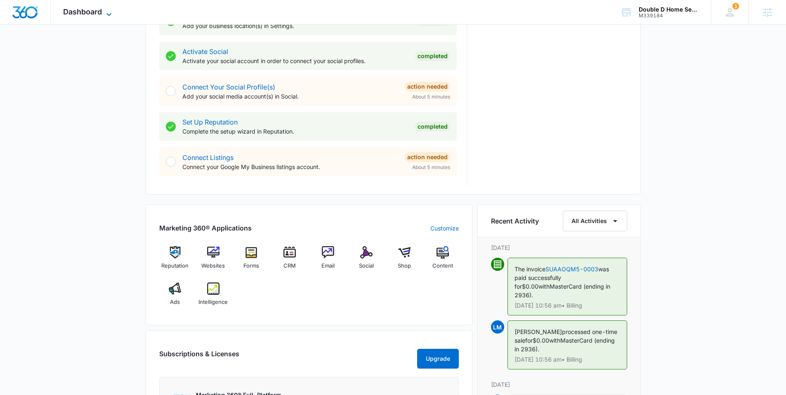
click at [105, 15] on icon at bounding box center [109, 14] width 10 height 10
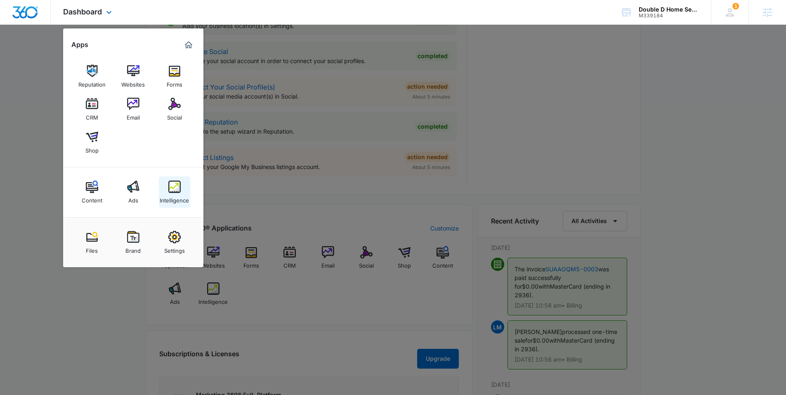
click at [179, 188] on img at bounding box center [174, 187] width 12 height 12
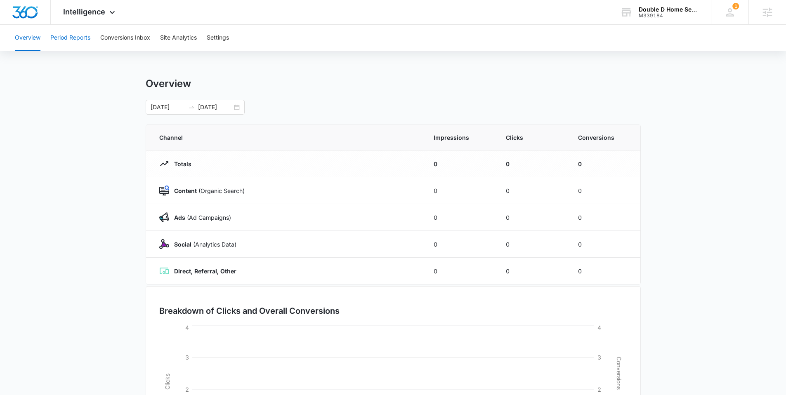
click at [80, 38] on button "Period Reports" at bounding box center [70, 38] width 40 height 26
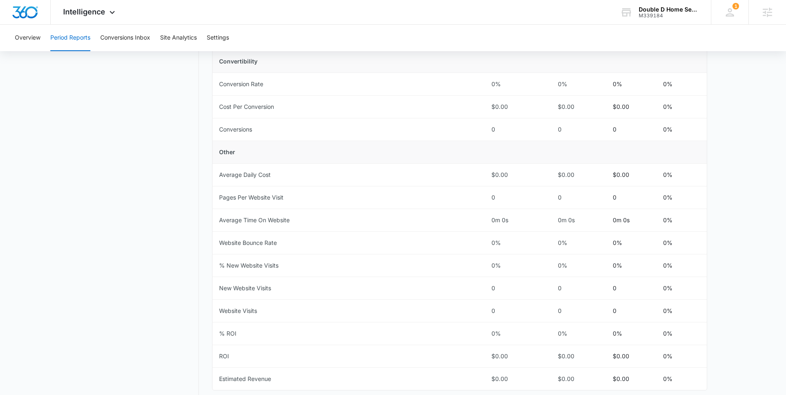
scroll to position [286, 0]
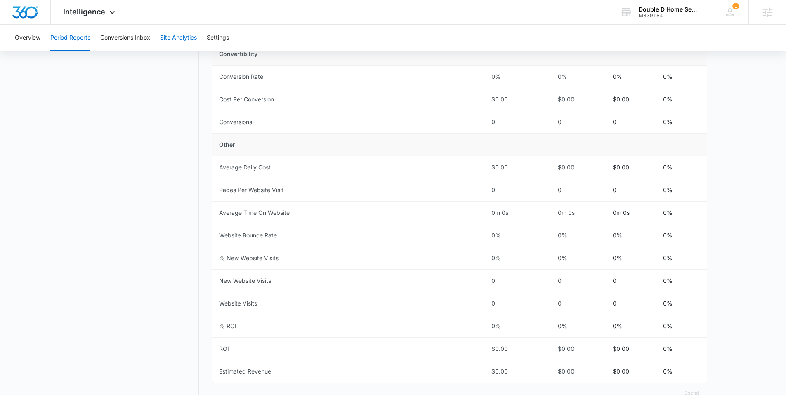
click at [176, 37] on button "Site Analytics" at bounding box center [178, 38] width 37 height 26
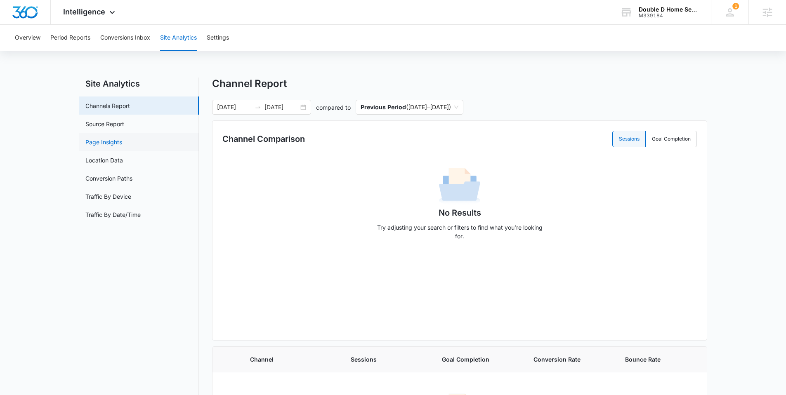
click at [106, 139] on link "Page Insights" at bounding box center [103, 142] width 37 height 9
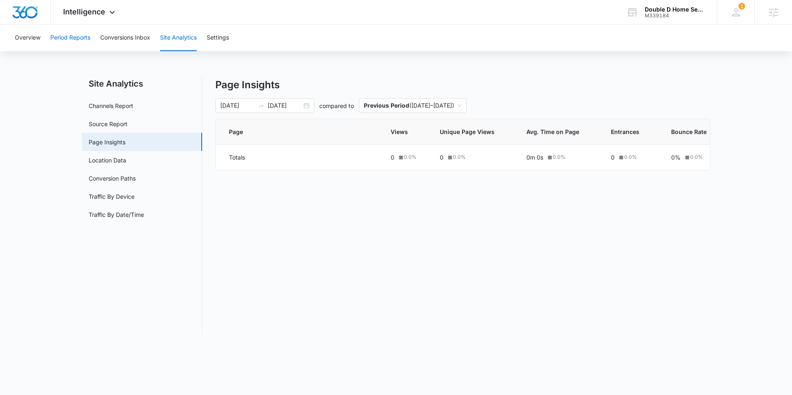
click at [66, 35] on button "Period Reports" at bounding box center [70, 38] width 40 height 26
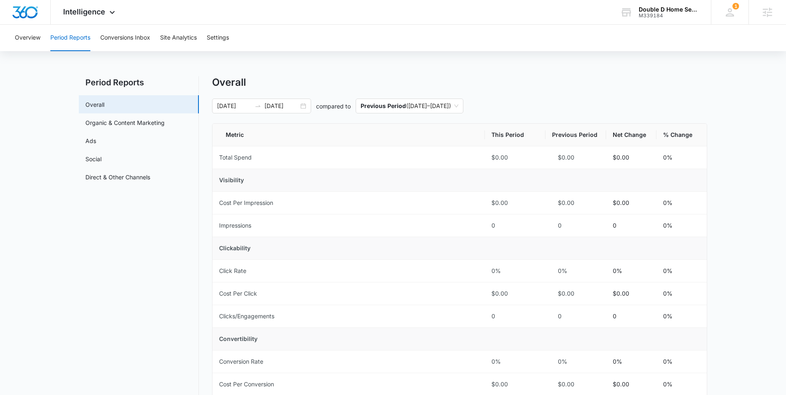
scroll to position [2, 0]
click at [32, 9] on img "Dashboard" at bounding box center [25, 12] width 26 height 12
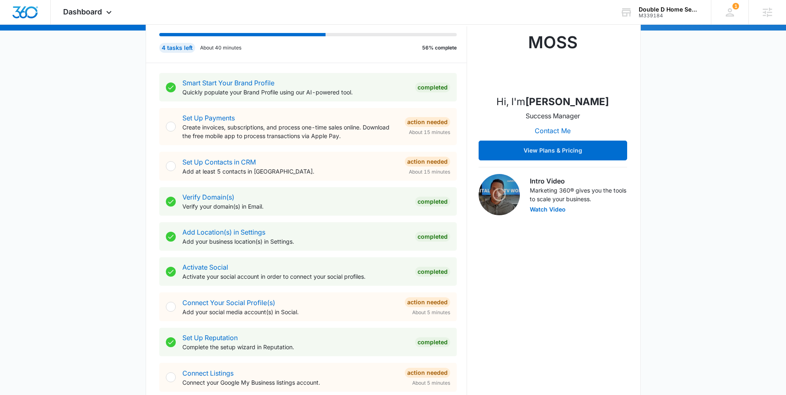
scroll to position [119, 0]
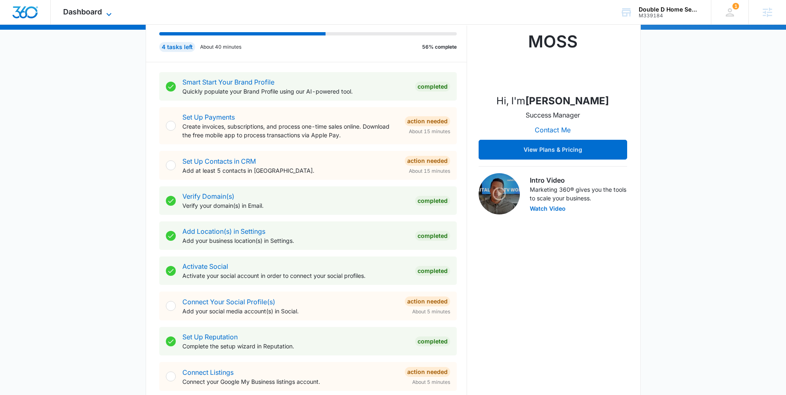
click at [110, 9] on icon at bounding box center [109, 14] width 10 height 10
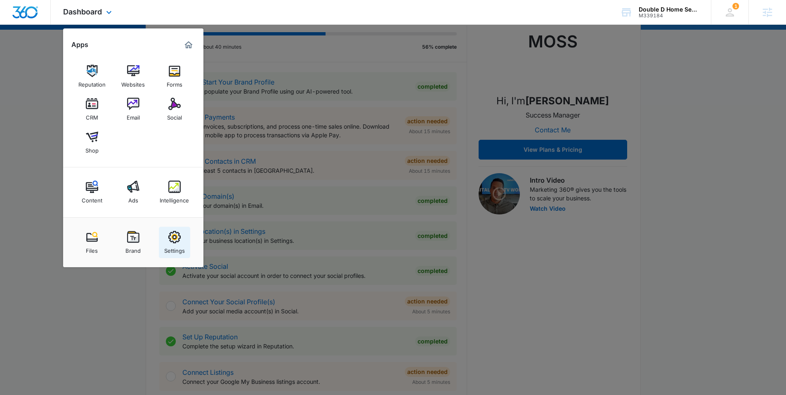
click at [182, 243] on div "Settings" at bounding box center [174, 248] width 21 height 11
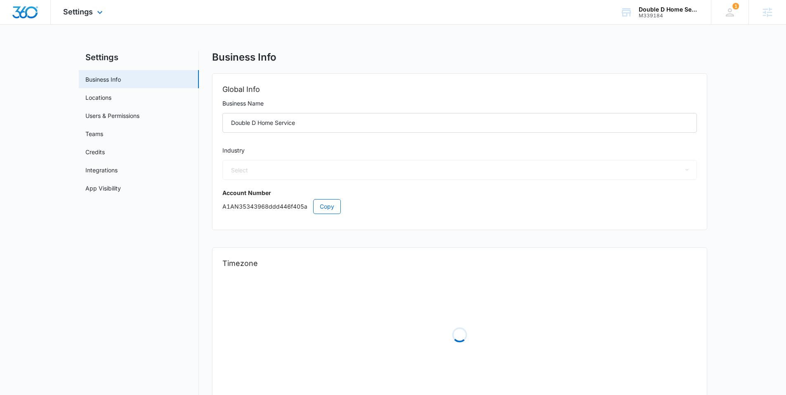
select select "4"
select select "US"
select select "America/Chicago"
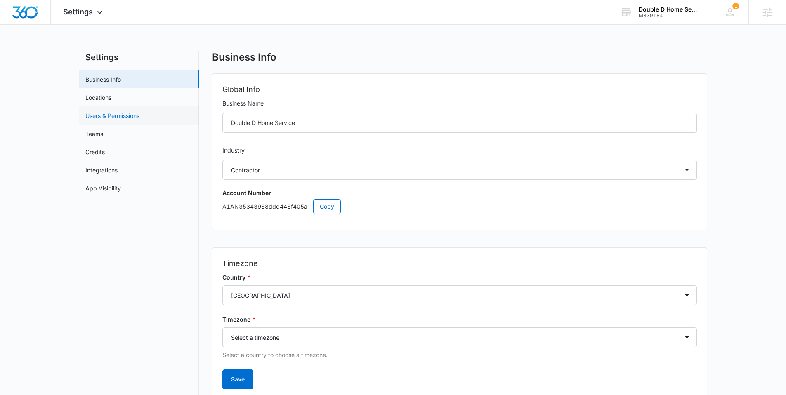
click at [134, 115] on link "Users & Permissions" at bounding box center [112, 115] width 54 height 9
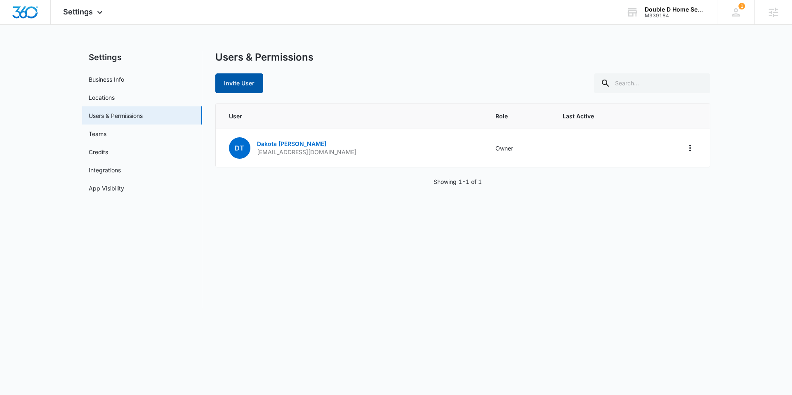
click at [243, 85] on button "Invite User" at bounding box center [239, 83] width 48 height 20
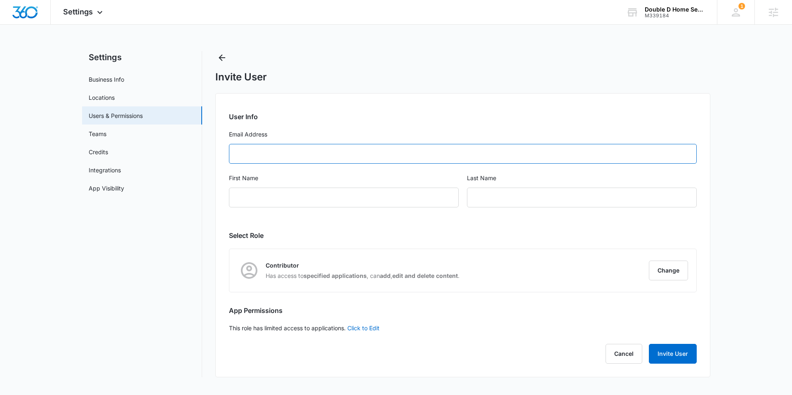
click at [274, 149] on input "Email Address" at bounding box center [463, 154] width 468 height 20
paste input "dan@doubledhomeservice.com"
type input "dan@doubledhomeservice.com"
drag, startPoint x: 254, startPoint y: 187, endPoint x: 255, endPoint y: 197, distance: 9.9
click at [254, 189] on div "First Name" at bounding box center [344, 196] width 230 height 44
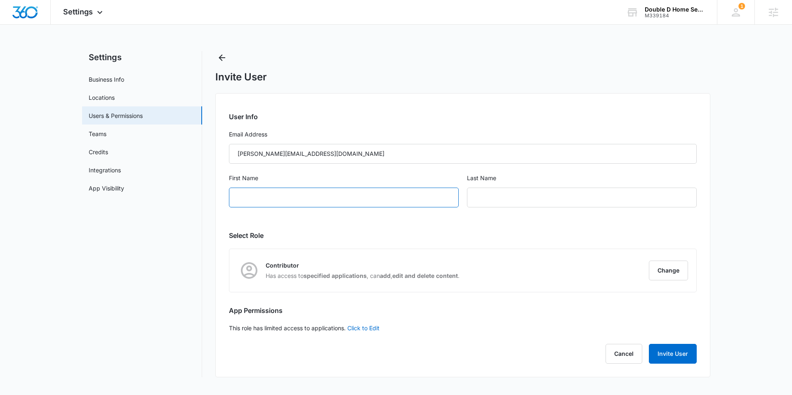
click at [259, 200] on input "First Name" at bounding box center [344, 198] width 230 height 20
type input "Dan"
click at [221, 57] on icon "Back" at bounding box center [222, 58] width 10 height 10
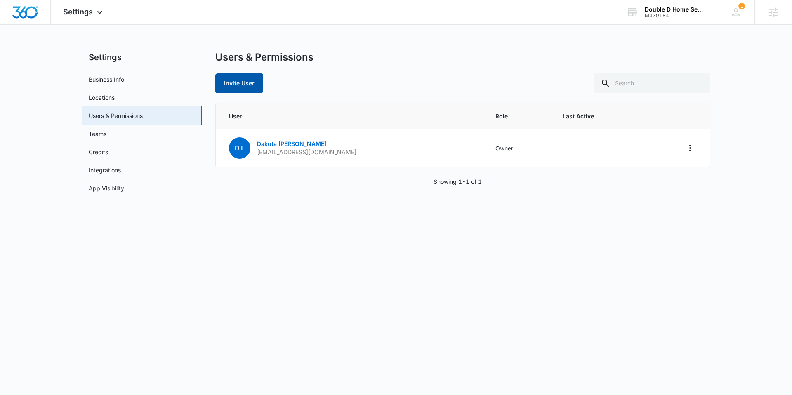
click at [235, 82] on button "Invite User" at bounding box center [239, 83] width 48 height 20
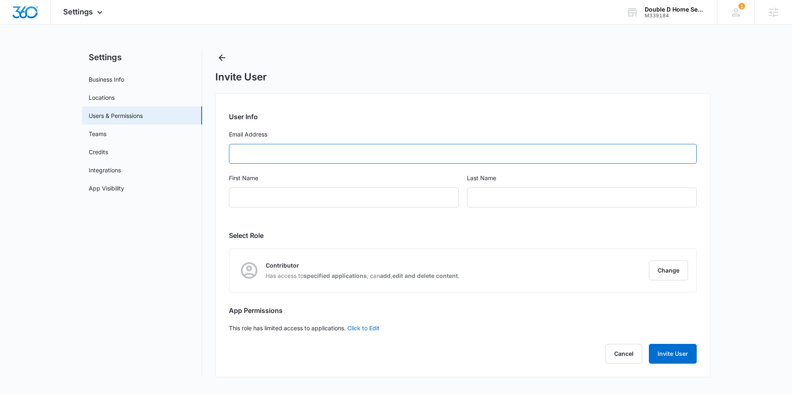
click at [297, 158] on input "Email Address" at bounding box center [463, 154] width 468 height 20
paste input "dan@doubledhomeservice.com"
type input "dan@doubledhomeservice.com"
click at [289, 199] on input "First Name" at bounding box center [344, 198] width 230 height 20
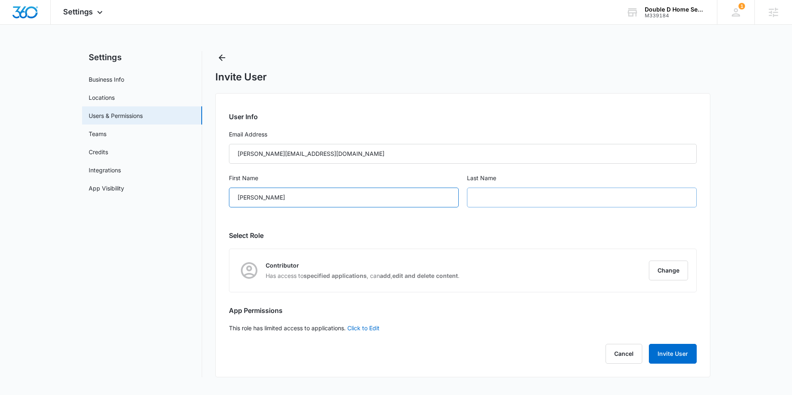
type input "Dan"
click at [513, 201] on input "text" at bounding box center [582, 198] width 230 height 20
type input "Thompson"
click at [684, 268] on button "Change" at bounding box center [668, 271] width 39 height 20
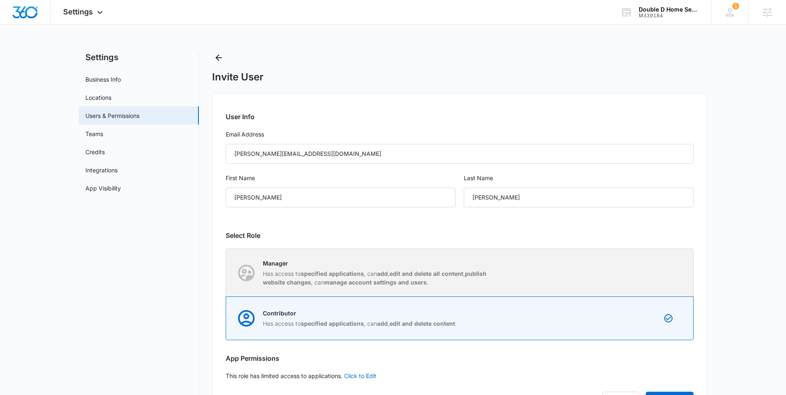
click at [301, 280] on strong "publish website changes" at bounding box center [375, 278] width 224 height 16
click at [226, 273] on input "Manager Has access to specified applications , can add , edit and delete all co…" at bounding box center [226, 273] width 0 height 0
radio input "true"
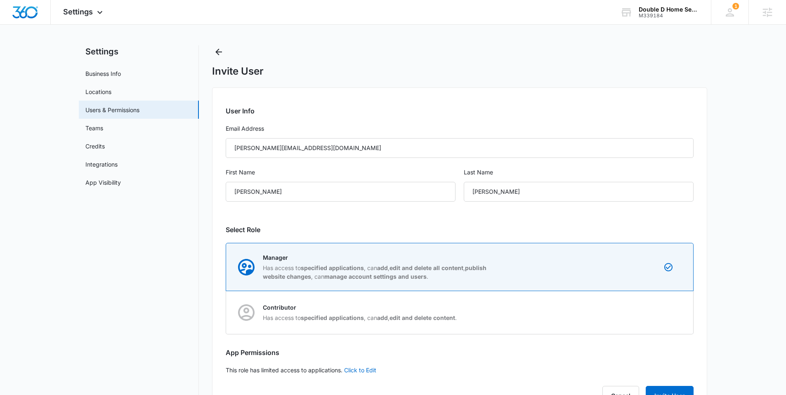
scroll to position [29, 0]
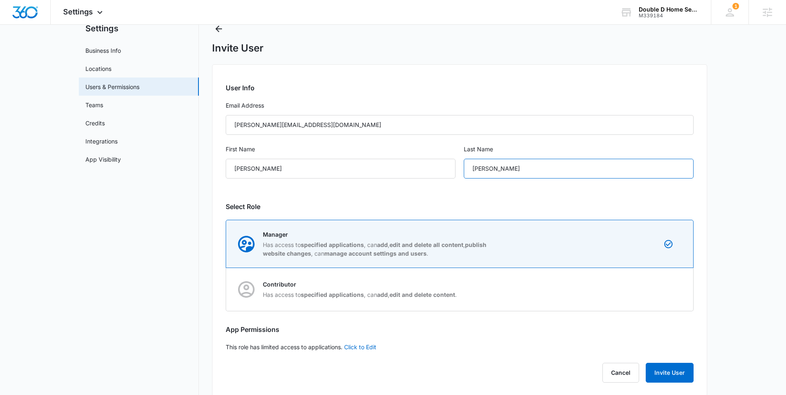
drag, startPoint x: 507, startPoint y: 168, endPoint x: 464, endPoint y: 168, distance: 42.5
click at [464, 168] on input "Thompson" at bounding box center [579, 169] width 230 height 20
type input "Jacob"
click at [520, 146] on label "Last Name" at bounding box center [579, 149] width 230 height 9
click at [455, 159] on input "Dan" at bounding box center [341, 169] width 230 height 20
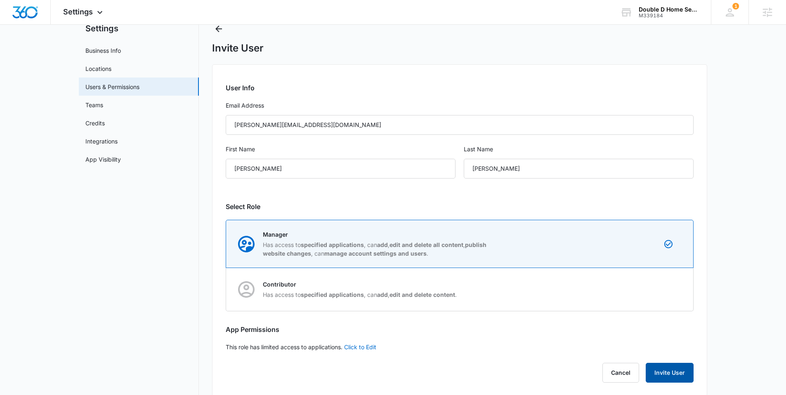
click at [683, 375] on button "Invite User" at bounding box center [669, 373] width 48 height 20
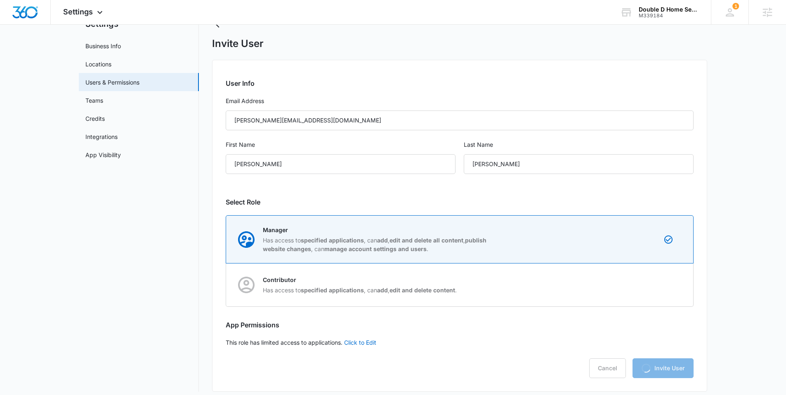
scroll to position [40, 0]
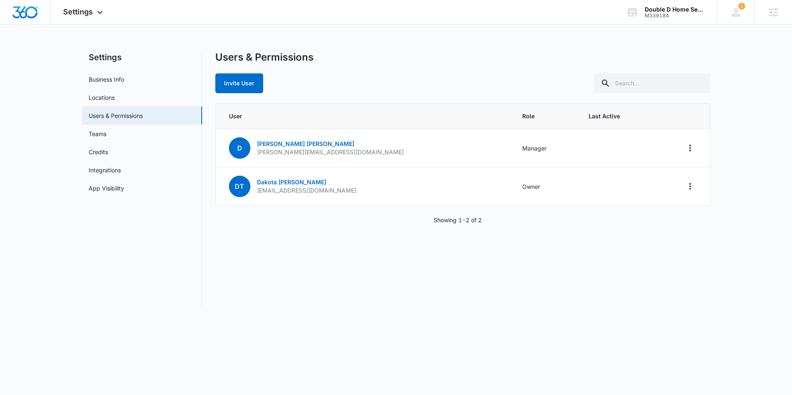
click at [318, 97] on div "Users & Permissions Invite User User Role Last Active D Dan Jacob dan@doubledho…" at bounding box center [462, 179] width 495 height 257
click at [33, 7] on img "Dashboard" at bounding box center [25, 12] width 26 height 12
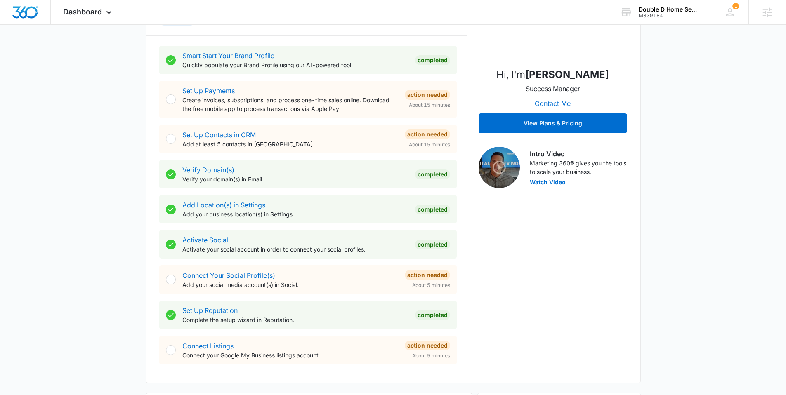
scroll to position [141, 0]
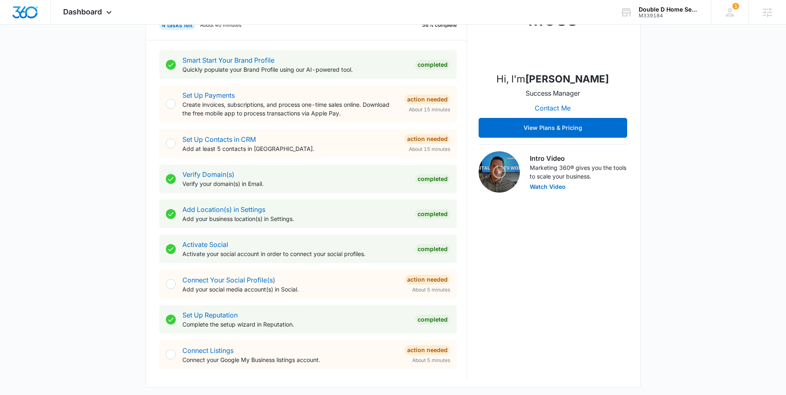
click at [303, 154] on div "Set Up Contacts in CRM Add at least 5 contacts in CRM. Action Needed About 15 m…" at bounding box center [307, 143] width 297 height 29
click at [237, 139] on link "Set Up Contacts in CRM" at bounding box center [218, 139] width 73 height 8
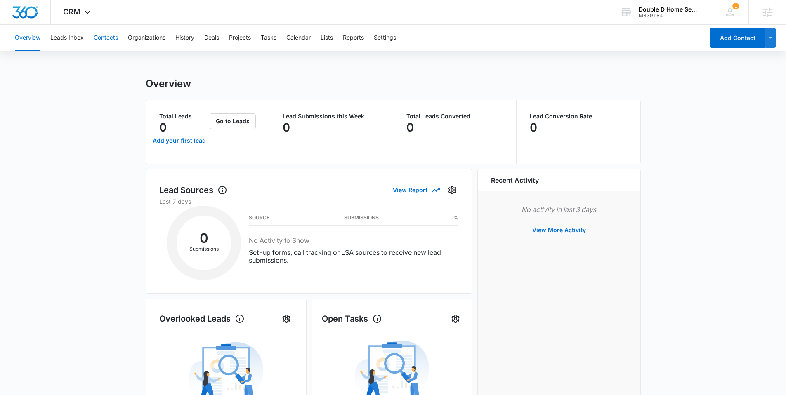
click at [105, 38] on button "Contacts" at bounding box center [106, 38] width 24 height 26
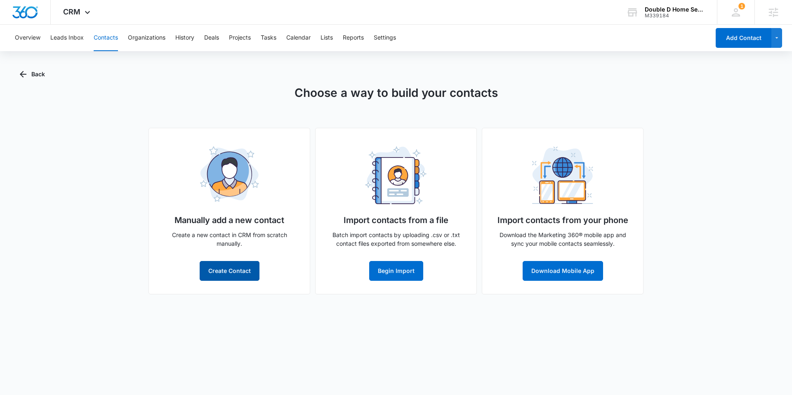
click at [233, 271] on button "Create Contact" at bounding box center [230, 271] width 60 height 20
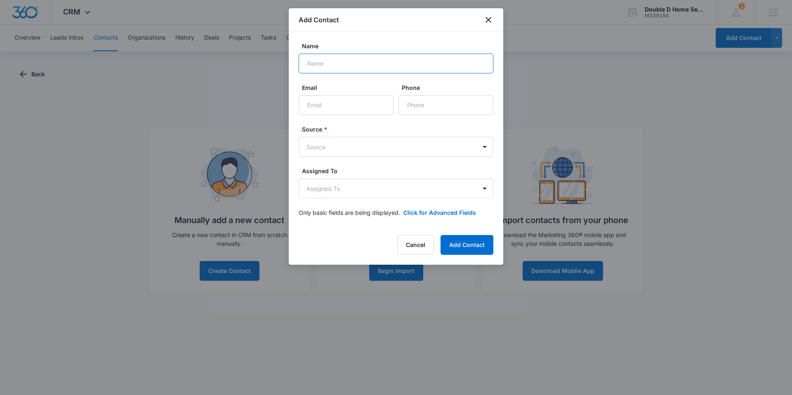
click at [350, 60] on input "Name" at bounding box center [396, 64] width 195 height 20
type input "John Doe"
click at [347, 108] on input "Email" at bounding box center [346, 105] width 95 height 20
type input "a"
type input "johndoe@gmail"
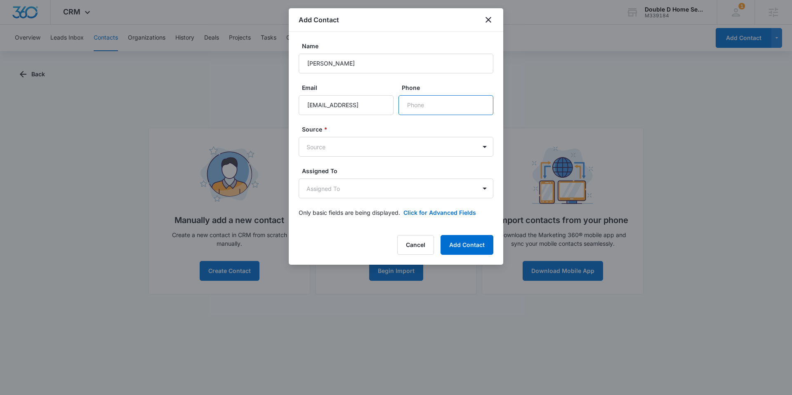
click at [454, 110] on input "Phone" at bounding box center [445, 105] width 95 height 20
type input "(970) 555-1234"
click at [384, 144] on body "CRM Apps Reputation Websites Forms CRM Email Social Shop Content Ads Intelligen…" at bounding box center [396, 197] width 792 height 395
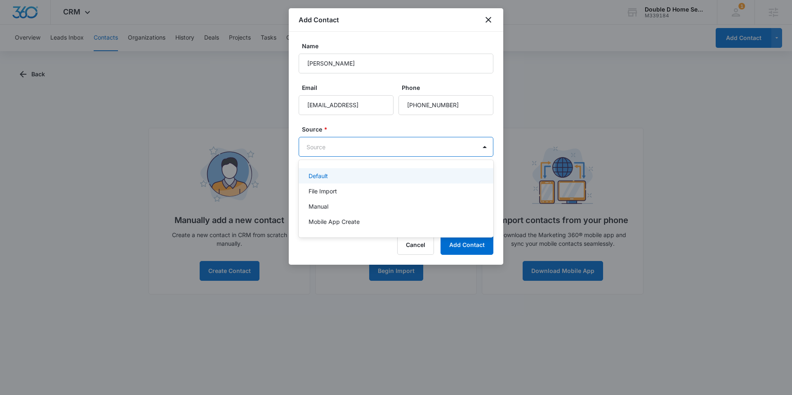
click at [332, 177] on div "Default" at bounding box center [394, 176] width 173 height 9
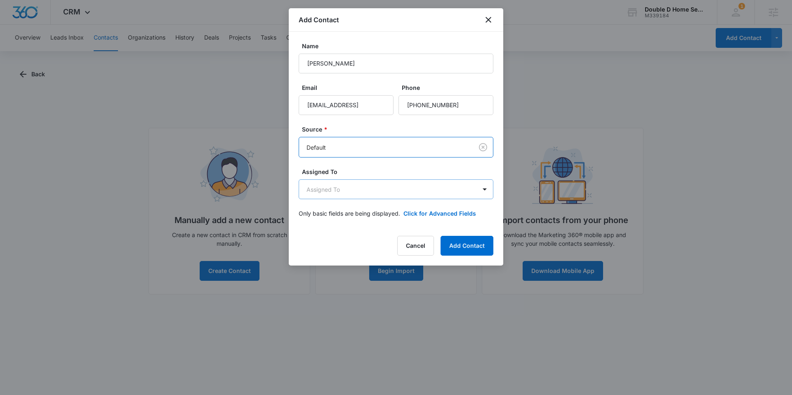
click at [367, 191] on body "CRM Apps Reputation Websites Forms CRM Email Social Shop Content Ads Intelligen…" at bounding box center [396, 197] width 792 height 395
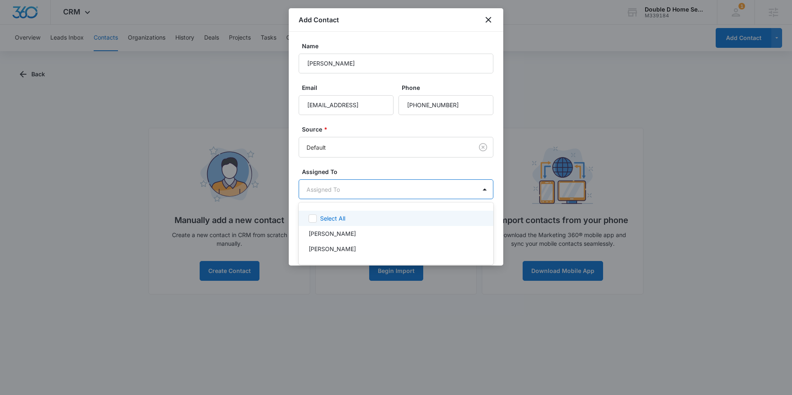
click at [373, 167] on div at bounding box center [396, 197] width 792 height 395
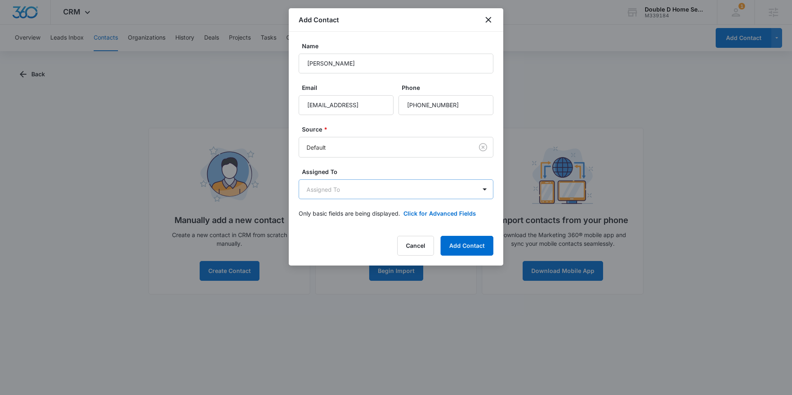
click at [341, 195] on body "CRM Apps Reputation Websites Forms CRM Email Social Shop Content Ads Intelligen…" at bounding box center [396, 197] width 792 height 395
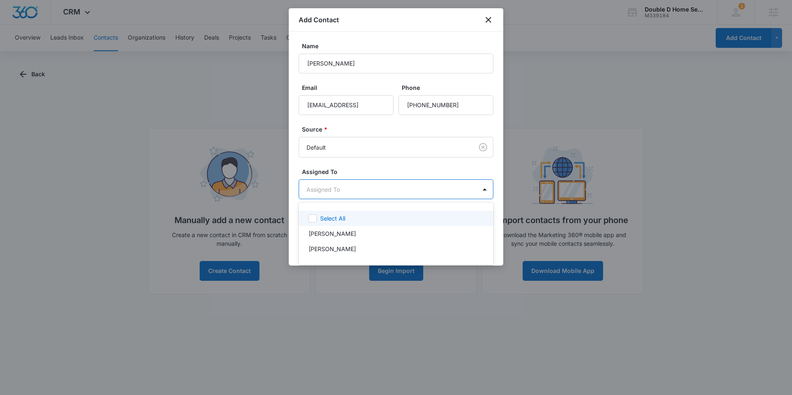
click at [365, 171] on div at bounding box center [396, 197] width 792 height 395
click at [355, 189] on body "CRM Apps Reputation Websites Forms CRM Email Social Shop Content Ads Intelligen…" at bounding box center [396, 197] width 792 height 395
click at [360, 170] on div at bounding box center [396, 197] width 792 height 395
click at [351, 192] on body "CRM Apps Reputation Websites Forms CRM Email Social Shop Content Ads Intelligen…" at bounding box center [396, 197] width 792 height 395
click at [353, 165] on div at bounding box center [396, 197] width 792 height 395
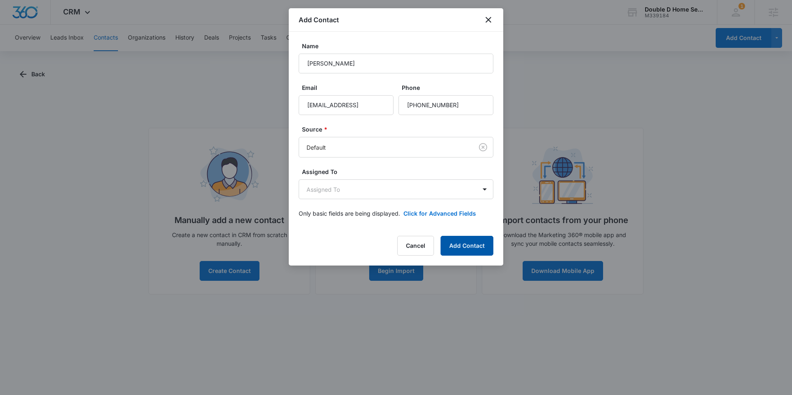
click at [472, 250] on button "Add Contact" at bounding box center [466, 246] width 53 height 20
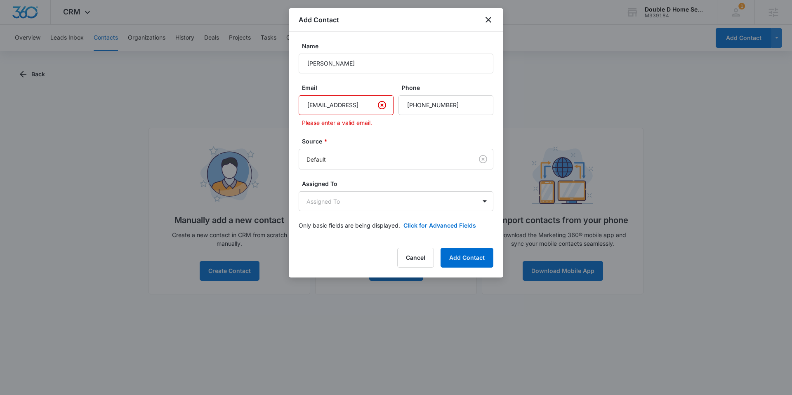
click at [346, 101] on input "johndoe@gmail" at bounding box center [346, 105] width 95 height 20
click at [360, 106] on input "johndoe@gmail" at bounding box center [346, 105] width 95 height 20
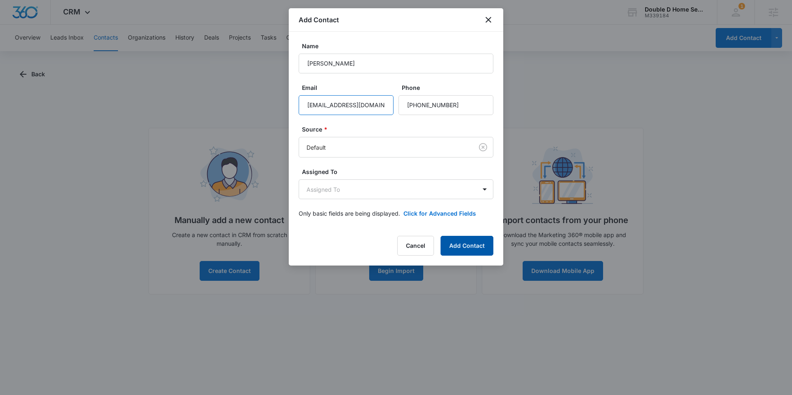
type input "johndoe@gmail.com"
click at [469, 245] on button "Add Contact" at bounding box center [466, 246] width 53 height 20
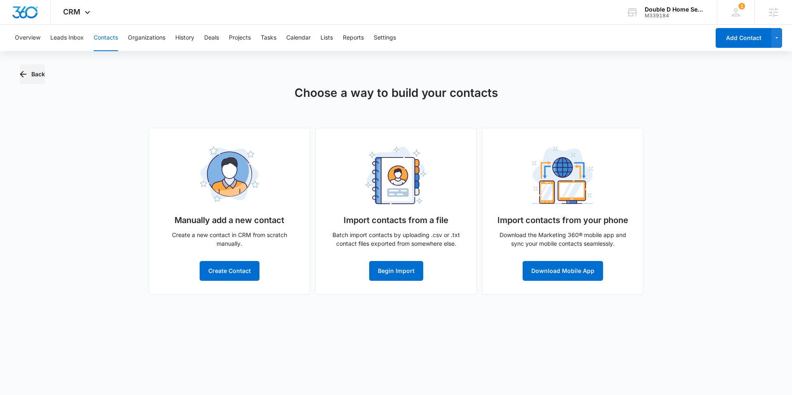
click at [36, 71] on button "Back" at bounding box center [32, 74] width 25 height 20
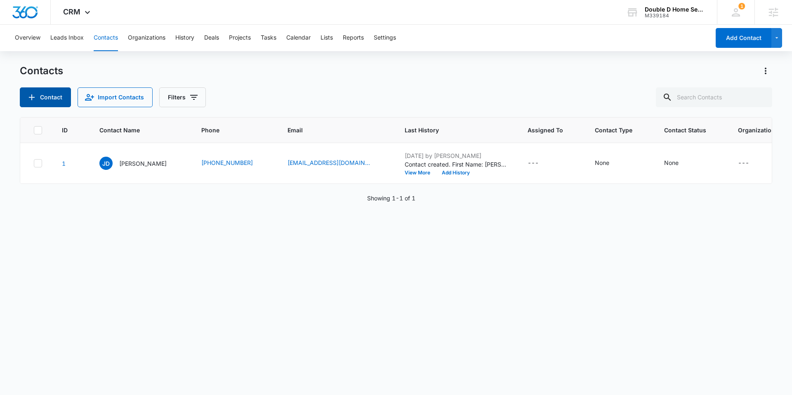
click at [45, 98] on button "Contact" at bounding box center [45, 97] width 51 height 20
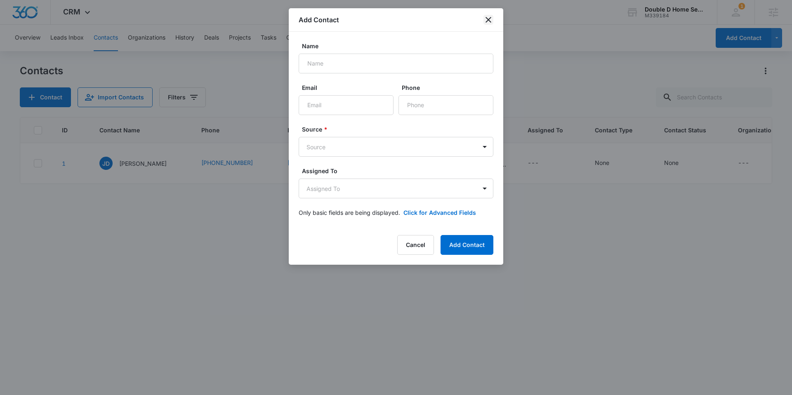
click at [491, 20] on icon "close" at bounding box center [488, 20] width 10 height 10
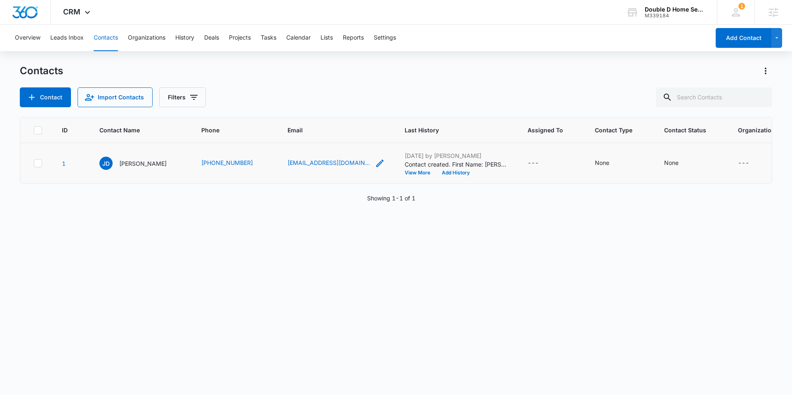
click at [375, 164] on icon "Email - johndoe@gmail.com - Select to Edit Field" at bounding box center [380, 163] width 10 height 10
click at [303, 139] on button "Cancel" at bounding box center [314, 137] width 29 height 16
click at [615, 163] on icon "Contact Type - None - Select to Edit Field" at bounding box center [618, 163] width 7 height 7
click at [564, 110] on div at bounding box center [546, 111] width 37 height 10
click at [640, 89] on div "Contact Import Contacts Filters" at bounding box center [396, 97] width 752 height 20
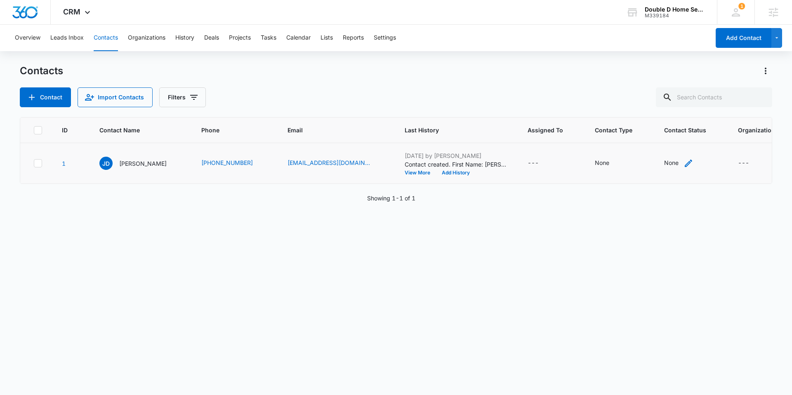
click at [685, 164] on icon "Contact Status - None - Select to Edit Field" at bounding box center [688, 163] width 7 height 7
click at [633, 104] on div "Contact Status" at bounding box center [617, 110] width 59 height 19
click at [393, 76] on div "Contacts" at bounding box center [396, 70] width 752 height 13
click at [396, 40] on button "Settings" at bounding box center [385, 38] width 22 height 26
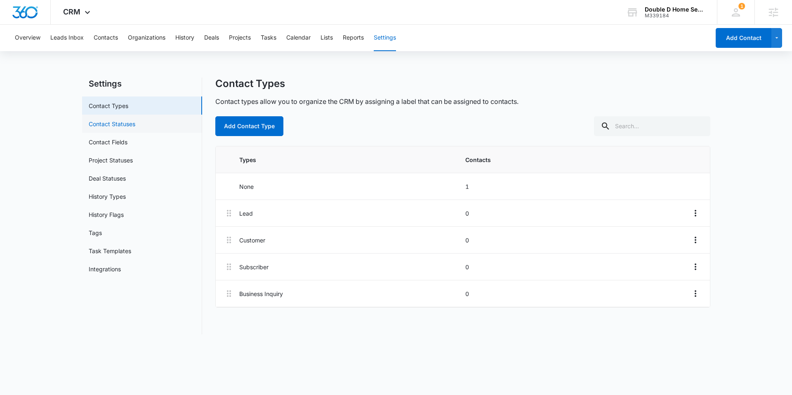
click at [135, 124] on link "Contact Statuses" at bounding box center [112, 124] width 47 height 9
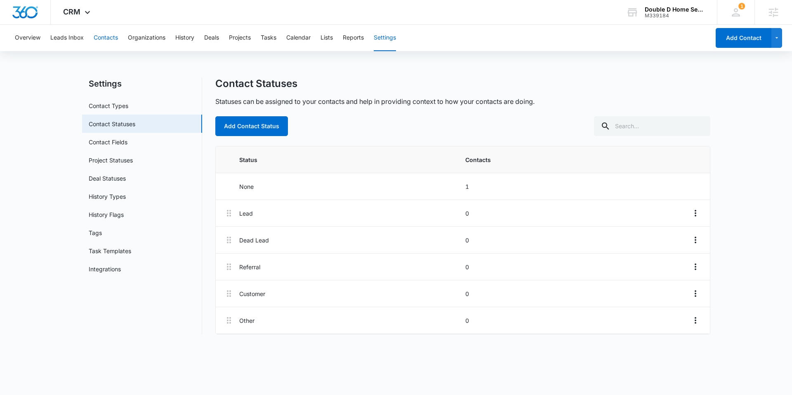
click at [103, 35] on button "Contacts" at bounding box center [106, 38] width 24 height 26
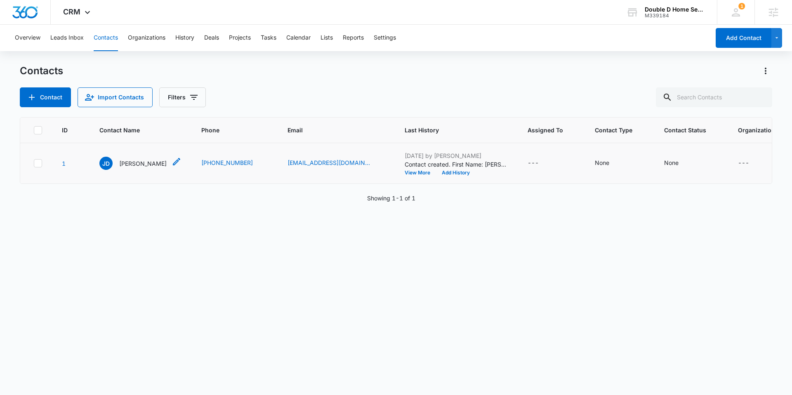
click at [132, 162] on p "John Doe" at bounding box center [142, 163] width 47 height 9
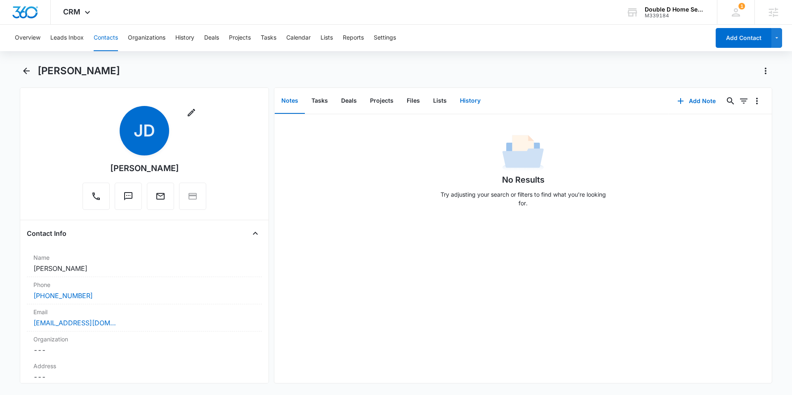
click at [461, 101] on button "History" at bounding box center [470, 101] width 34 height 26
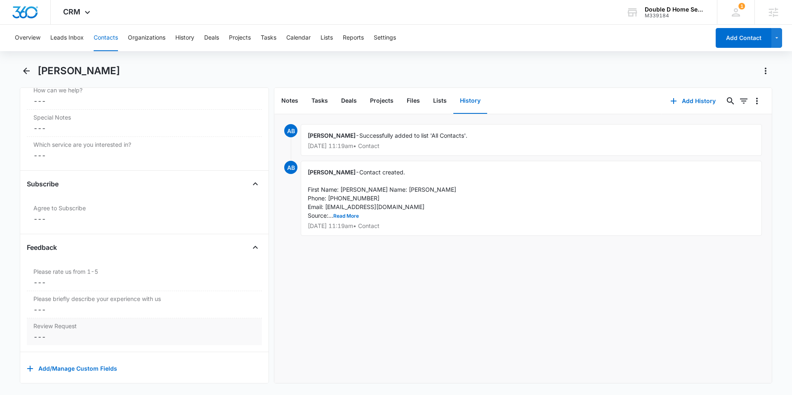
scroll to position [768, 0]
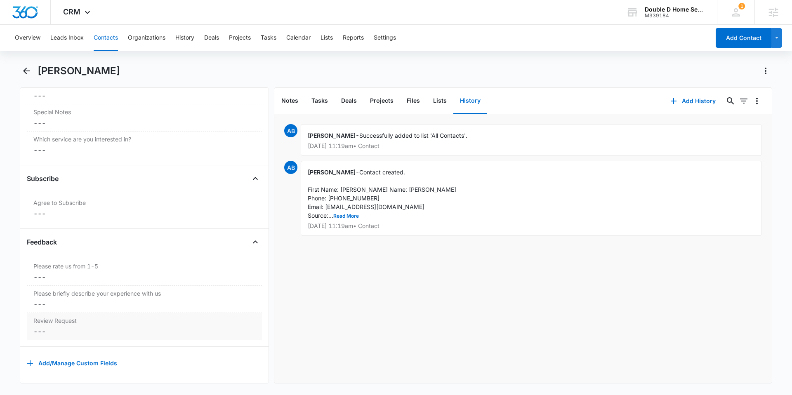
click at [68, 328] on dd "Cancel Save Changes ---" at bounding box center [144, 332] width 222 height 10
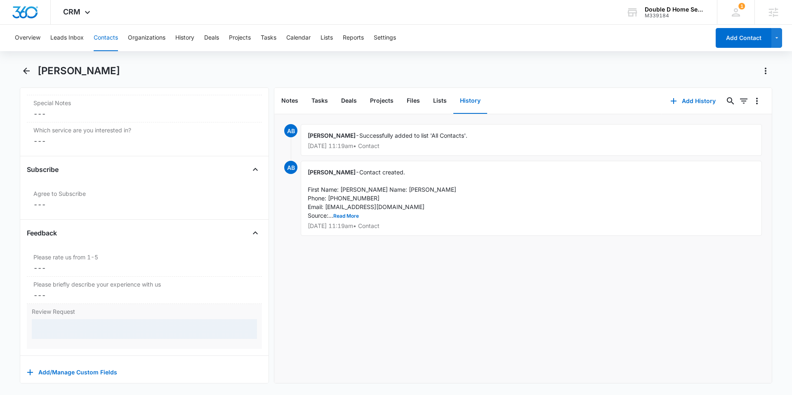
scroll to position [791, 0]
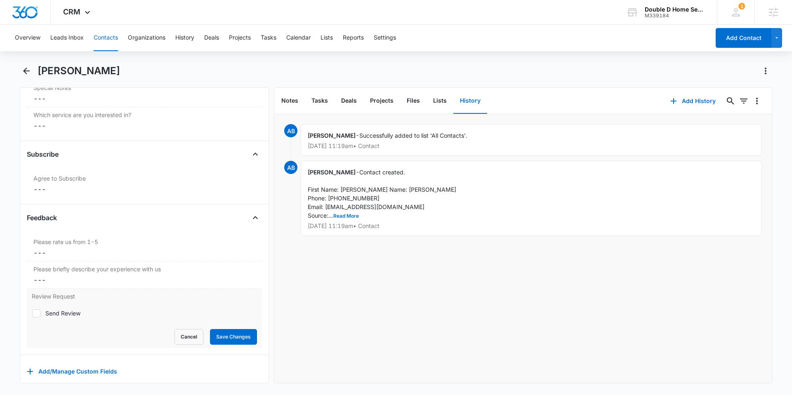
click at [37, 313] on icon at bounding box center [36, 313] width 5 height 4
click at [32, 313] on input "Send Review" at bounding box center [32, 313] width 0 height 0
checkbox input "true"
click at [177, 333] on button "Cancel" at bounding box center [188, 337] width 29 height 16
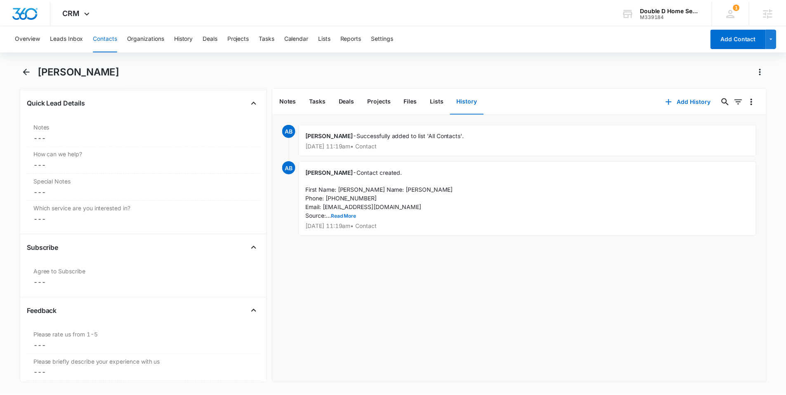
scroll to position [685, 0]
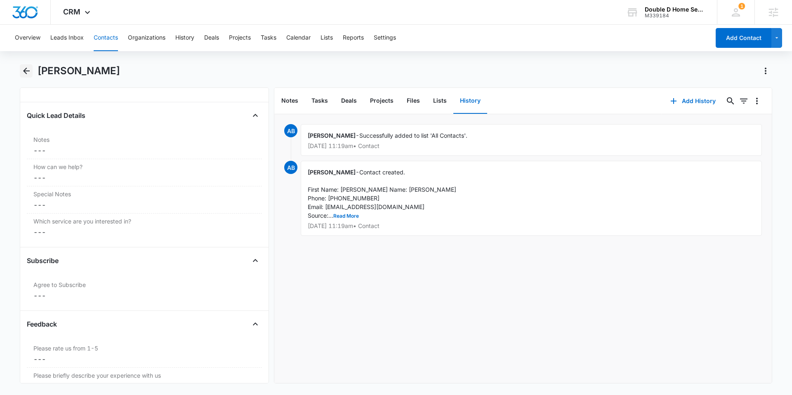
click at [28, 73] on icon "Back" at bounding box center [26, 71] width 10 height 10
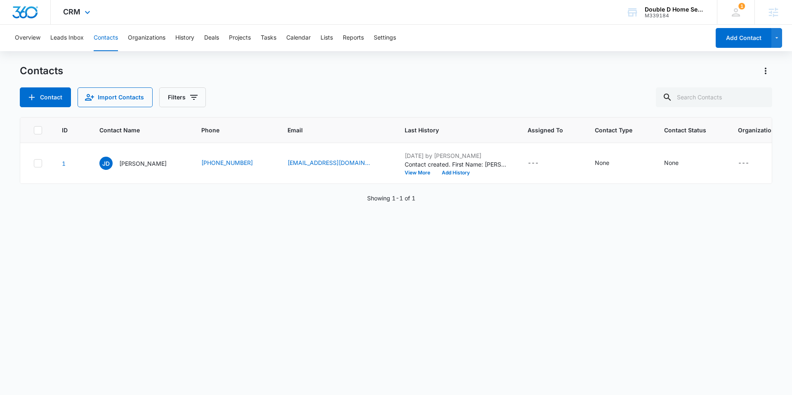
click at [31, 12] on img "Dashboard" at bounding box center [25, 12] width 26 height 12
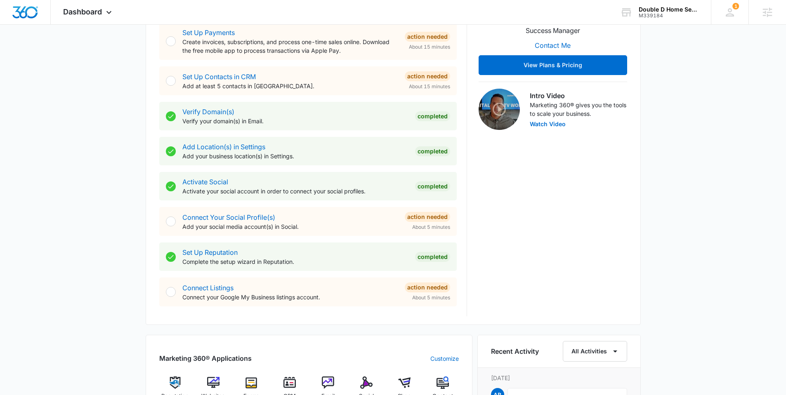
scroll to position [212, 0]
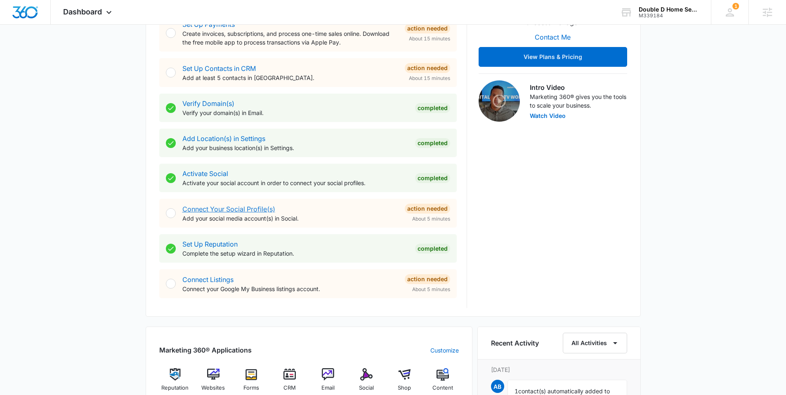
click at [236, 206] on link "Connect Your Social Profile(s)" at bounding box center [228, 209] width 93 height 8
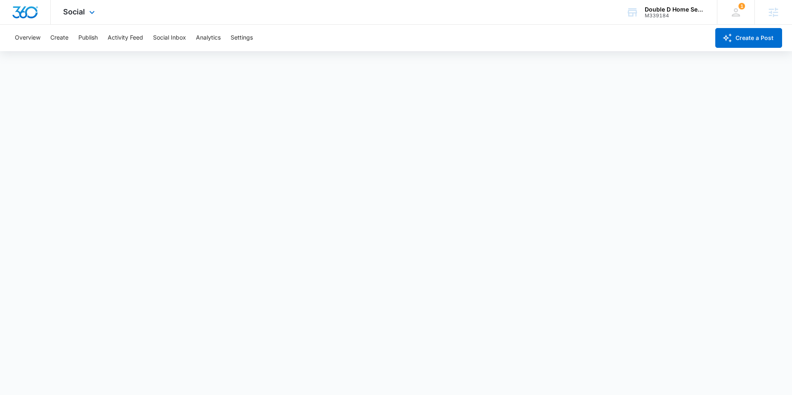
click at [30, 10] on img "Dashboard" at bounding box center [25, 12] width 26 height 12
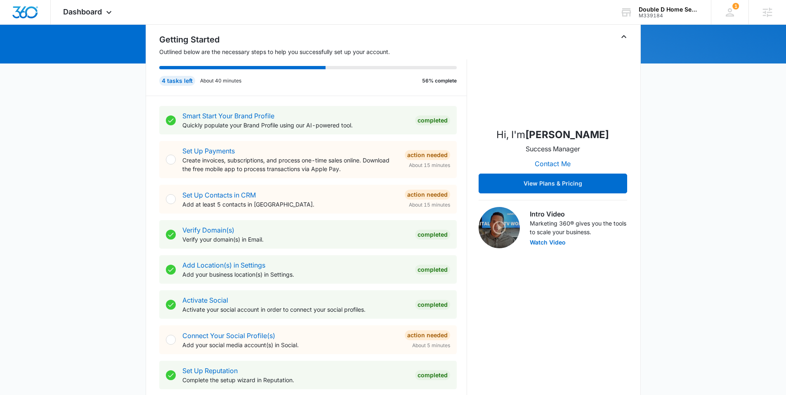
scroll to position [193, 0]
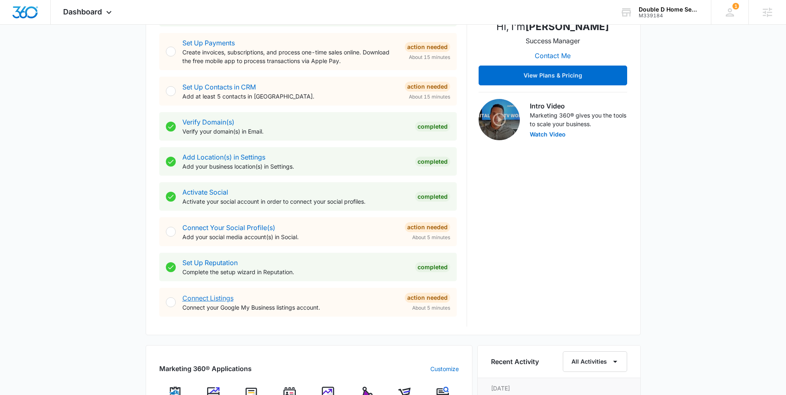
click at [221, 298] on link "Connect Listings" at bounding box center [207, 298] width 51 height 8
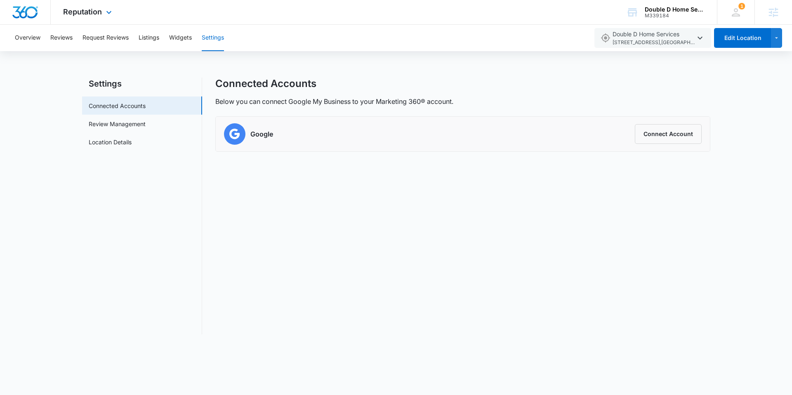
click at [27, 12] on img "Dashboard" at bounding box center [25, 12] width 26 height 12
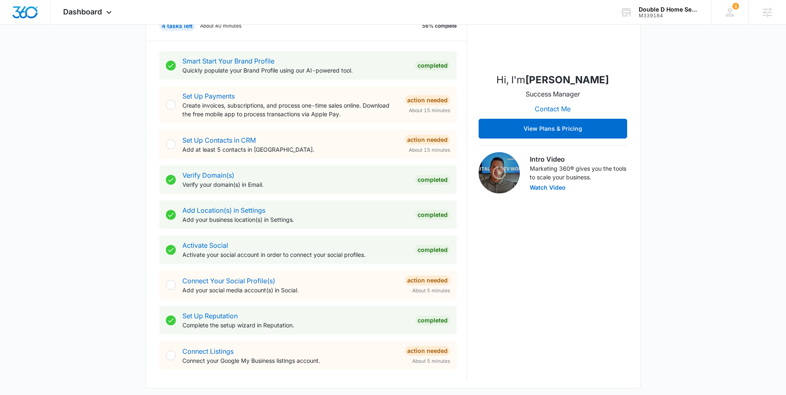
scroll to position [68, 0]
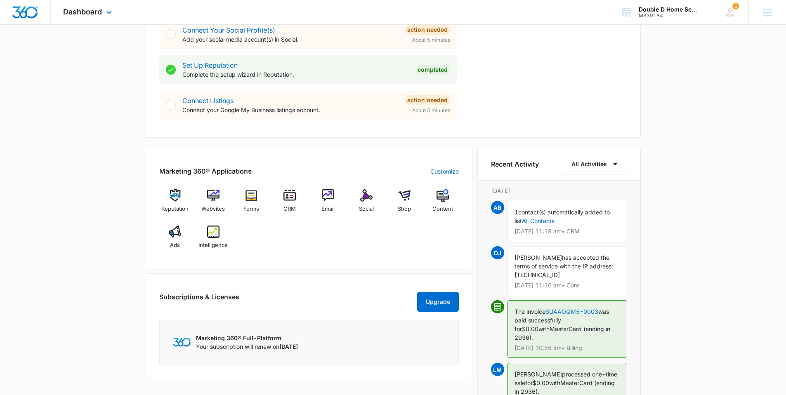
scroll to position [426, 0]
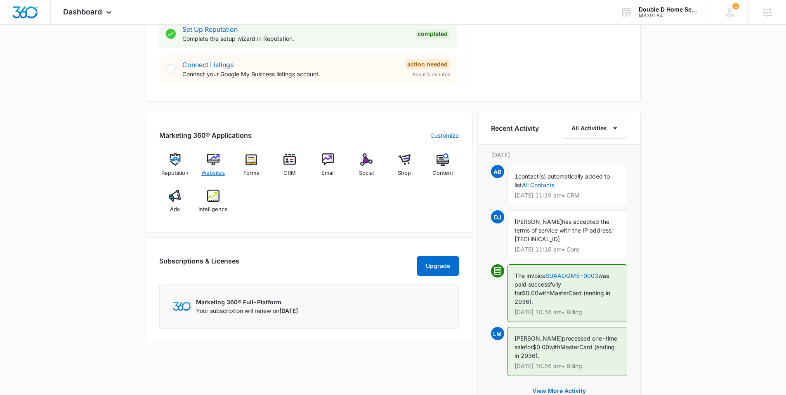
click at [215, 161] on img at bounding box center [213, 159] width 12 height 12
